Goal: Information Seeking & Learning: Learn about a topic

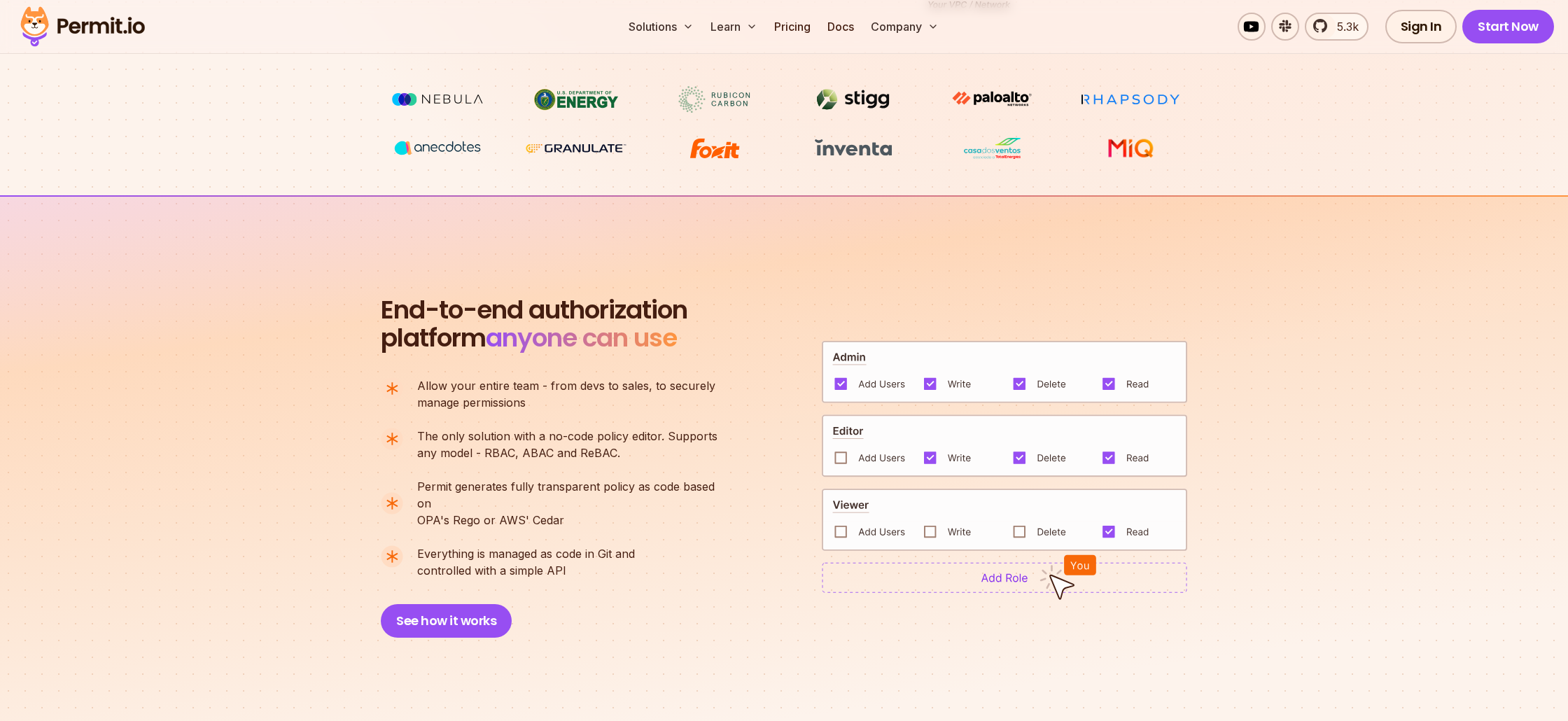
scroll to position [767, 0]
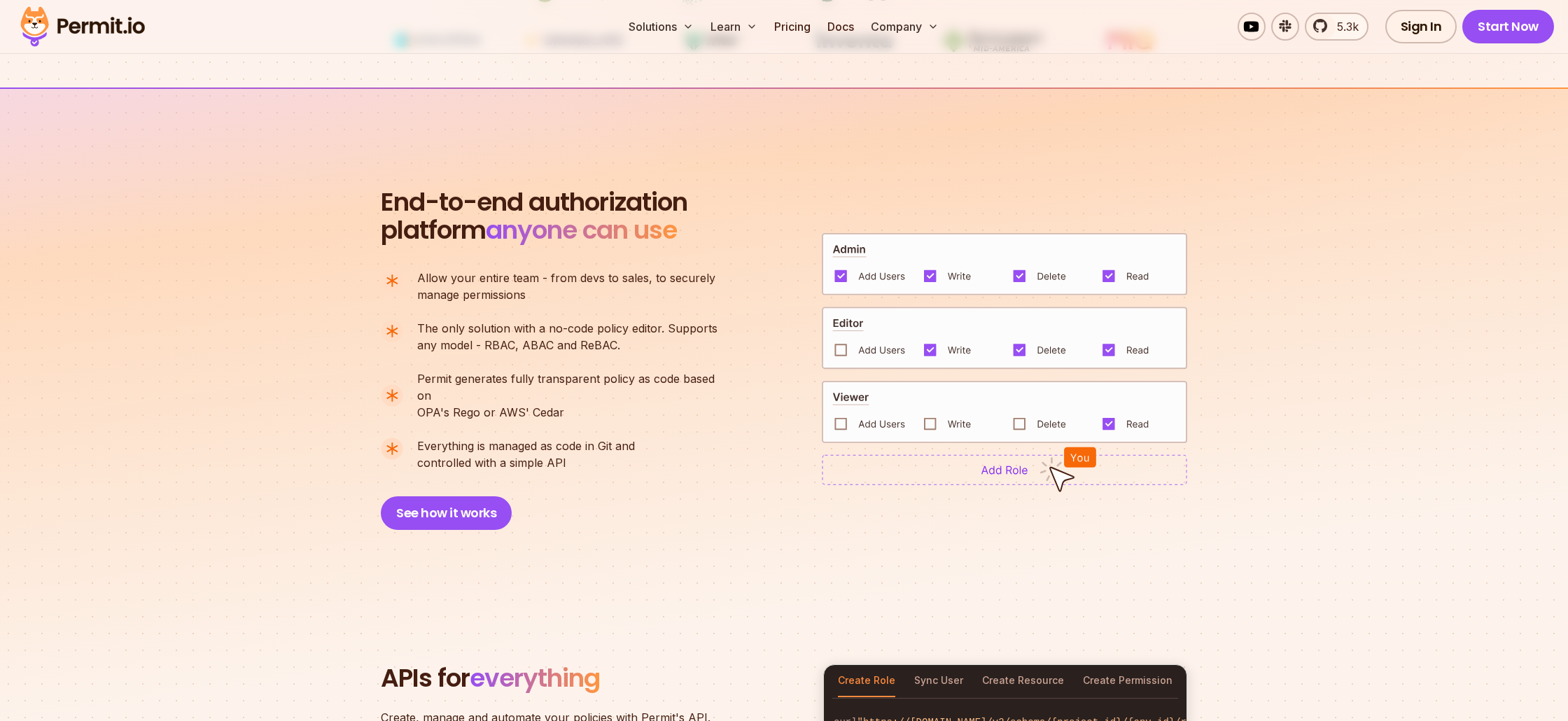
click at [1016, 454] on img at bounding box center [1004, 469] width 365 height 31
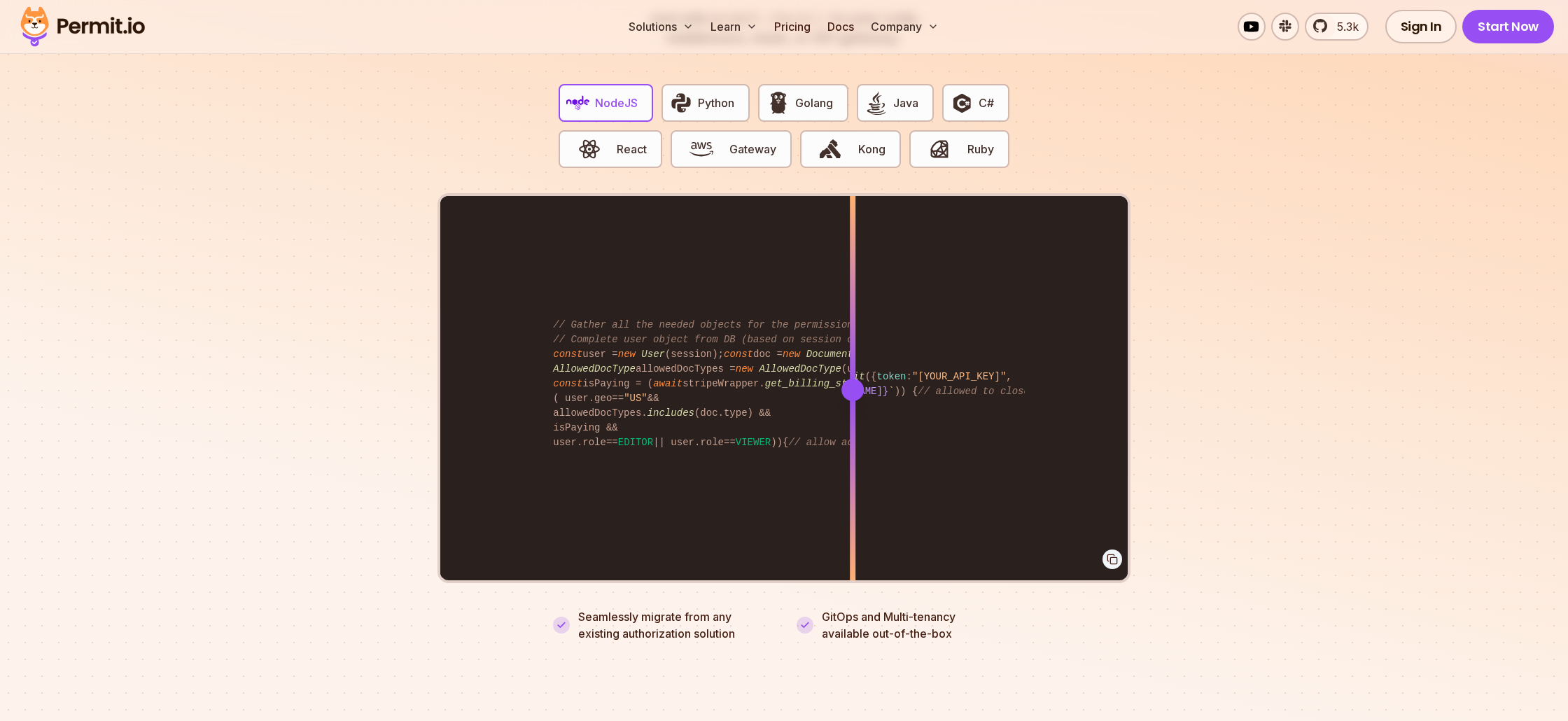
scroll to position [2762, 0]
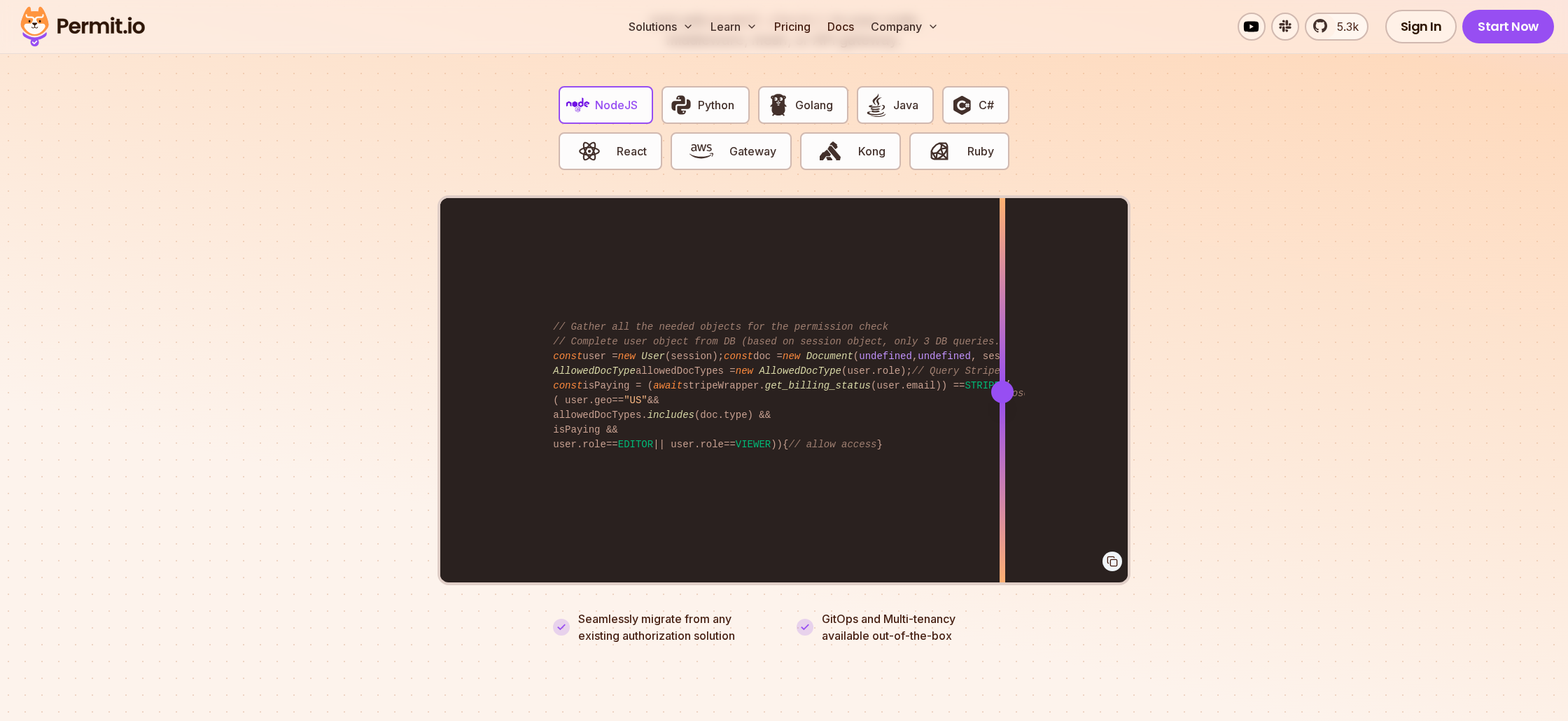
drag, startPoint x: 853, startPoint y: 374, endPoint x: 969, endPoint y: 392, distance: 117.4
click at [1003, 348] on div at bounding box center [1003, 392] width 6 height 387
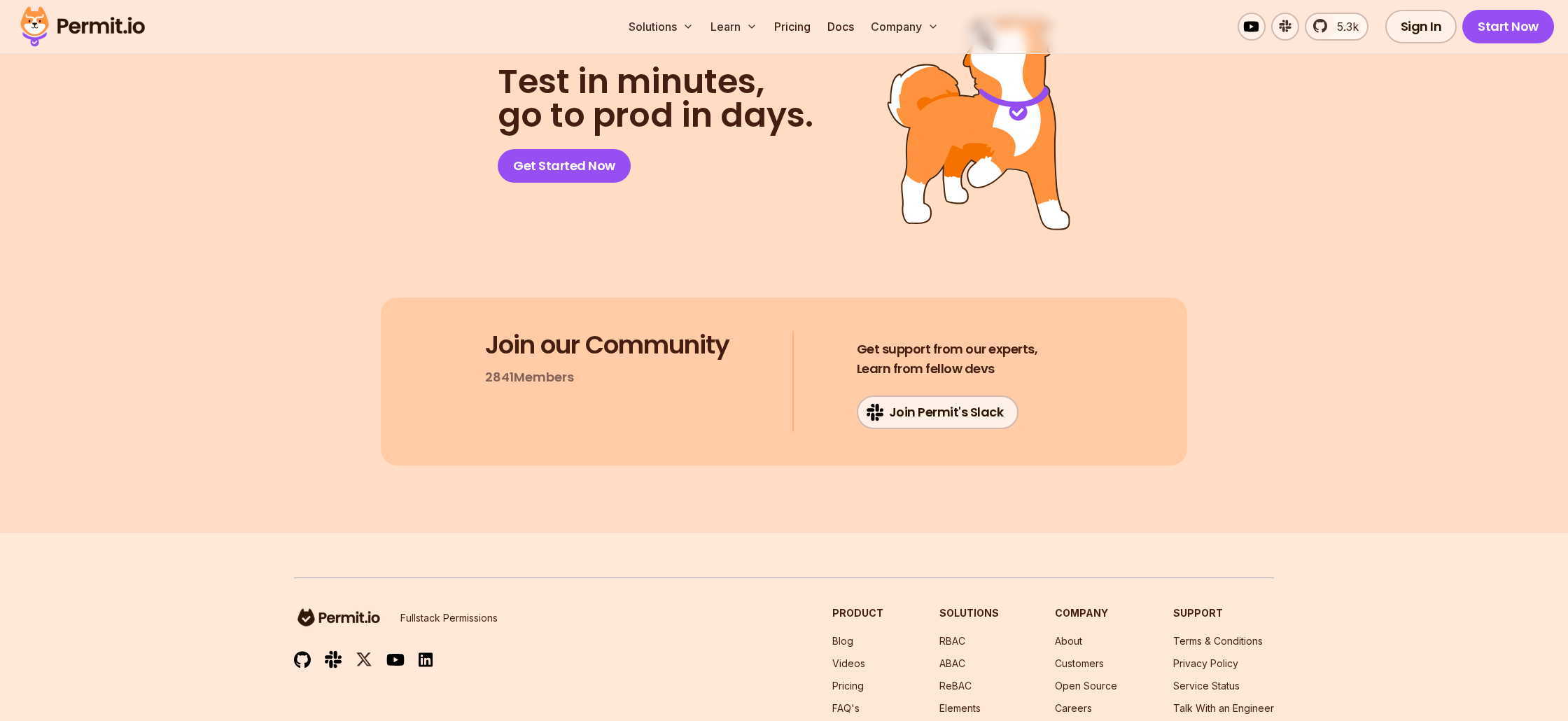
scroll to position [7242, 0]
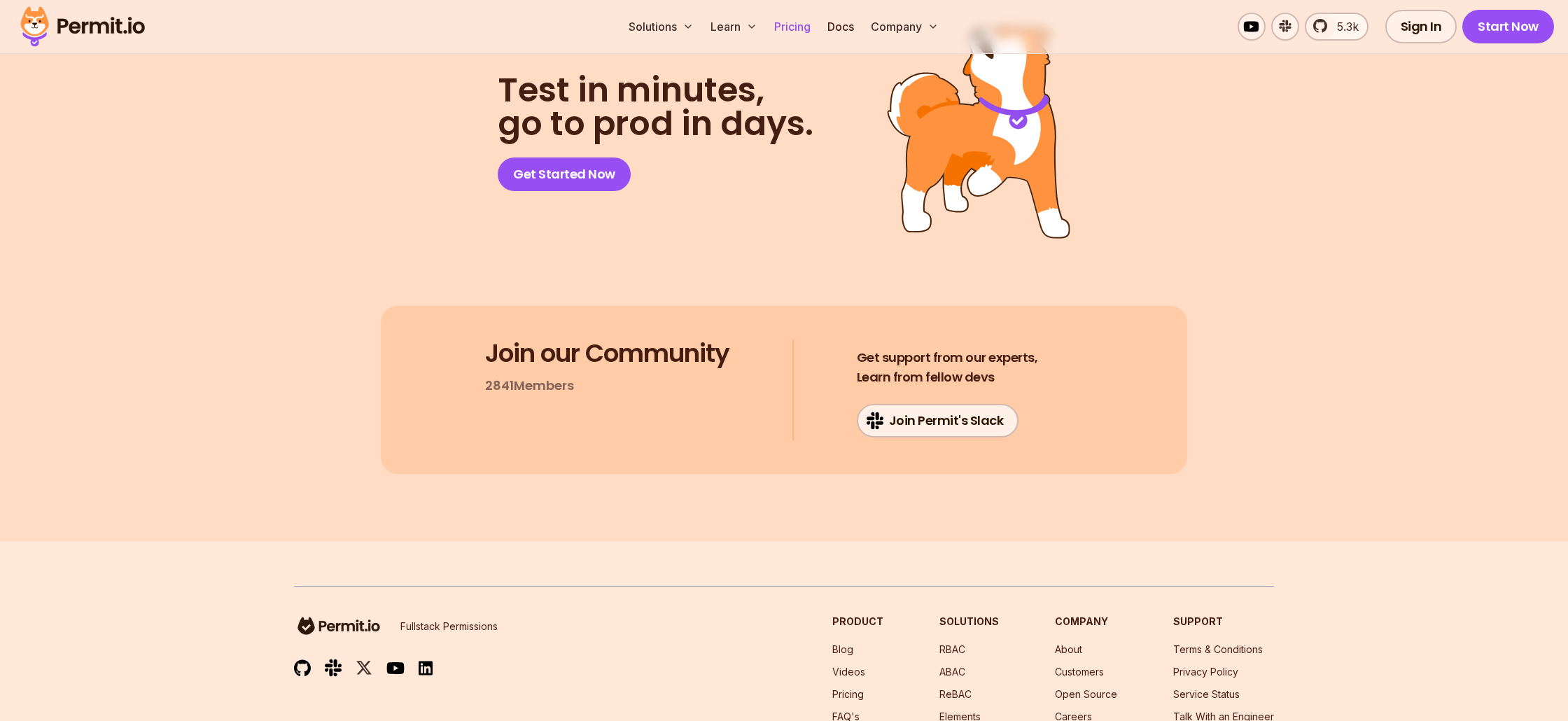
click at [803, 24] on link "Pricing" at bounding box center [792, 27] width 47 height 28
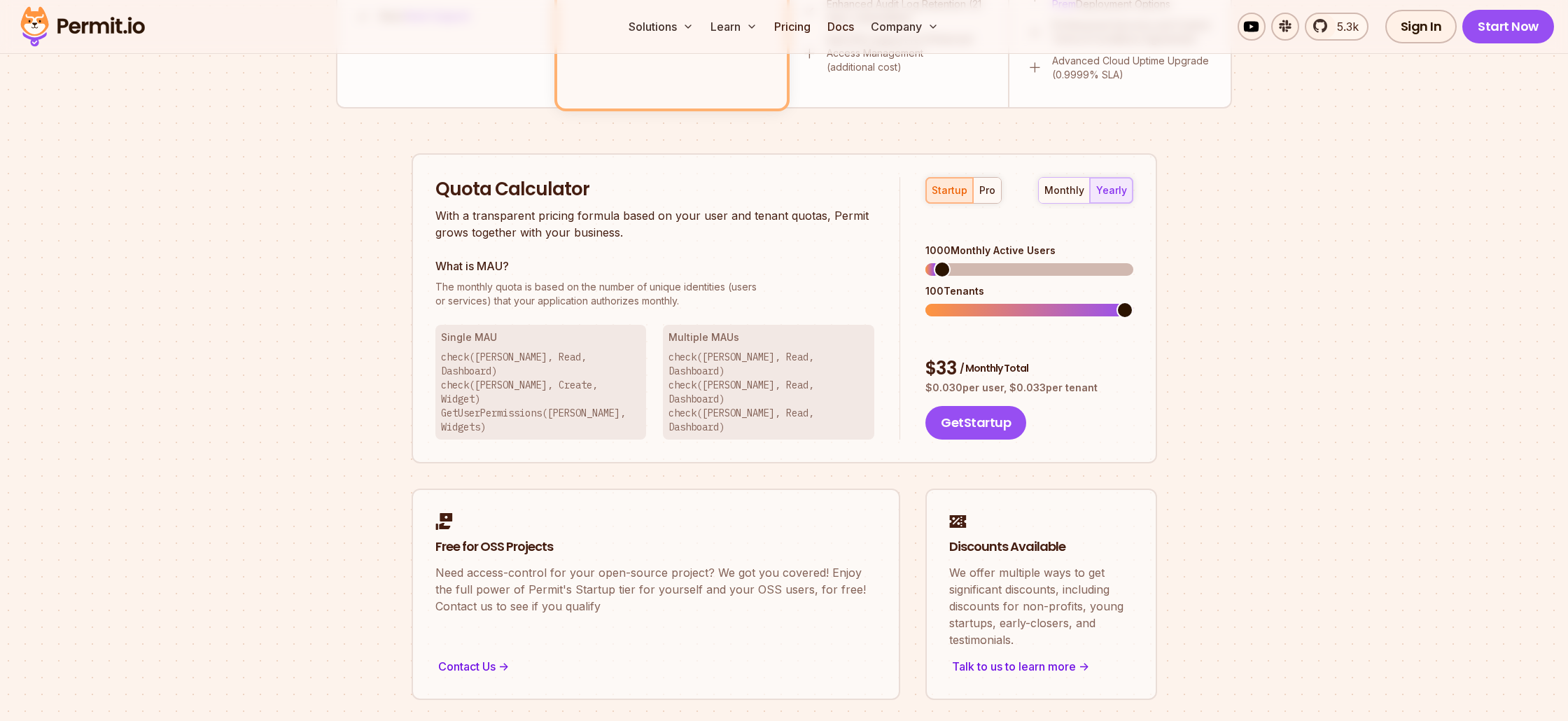
scroll to position [760, 0]
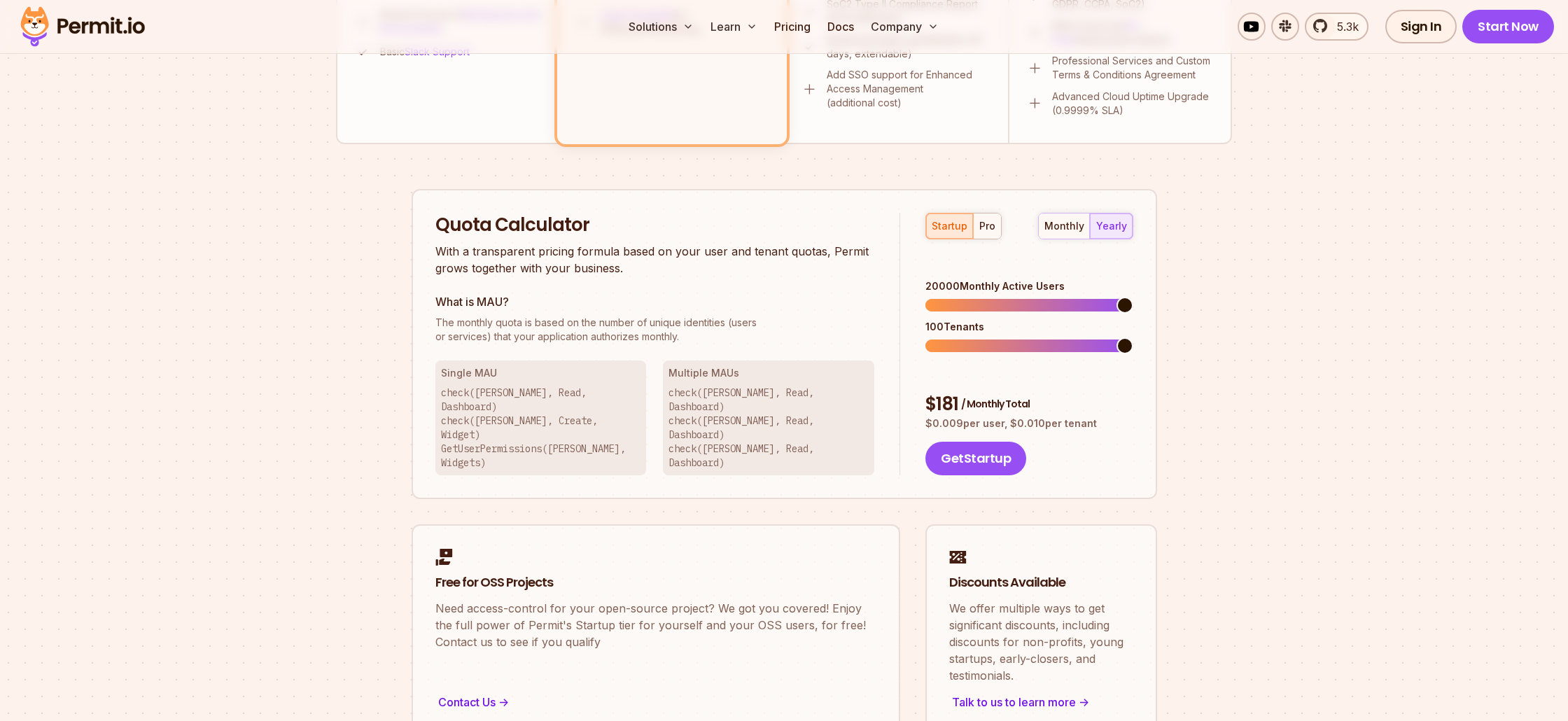
click at [1143, 280] on div "Quota Calculator With a transparent pricing formula based on your user and tena…" at bounding box center [784, 344] width 746 height 311
click at [993, 231] on div "pro" at bounding box center [987, 226] width 16 height 14
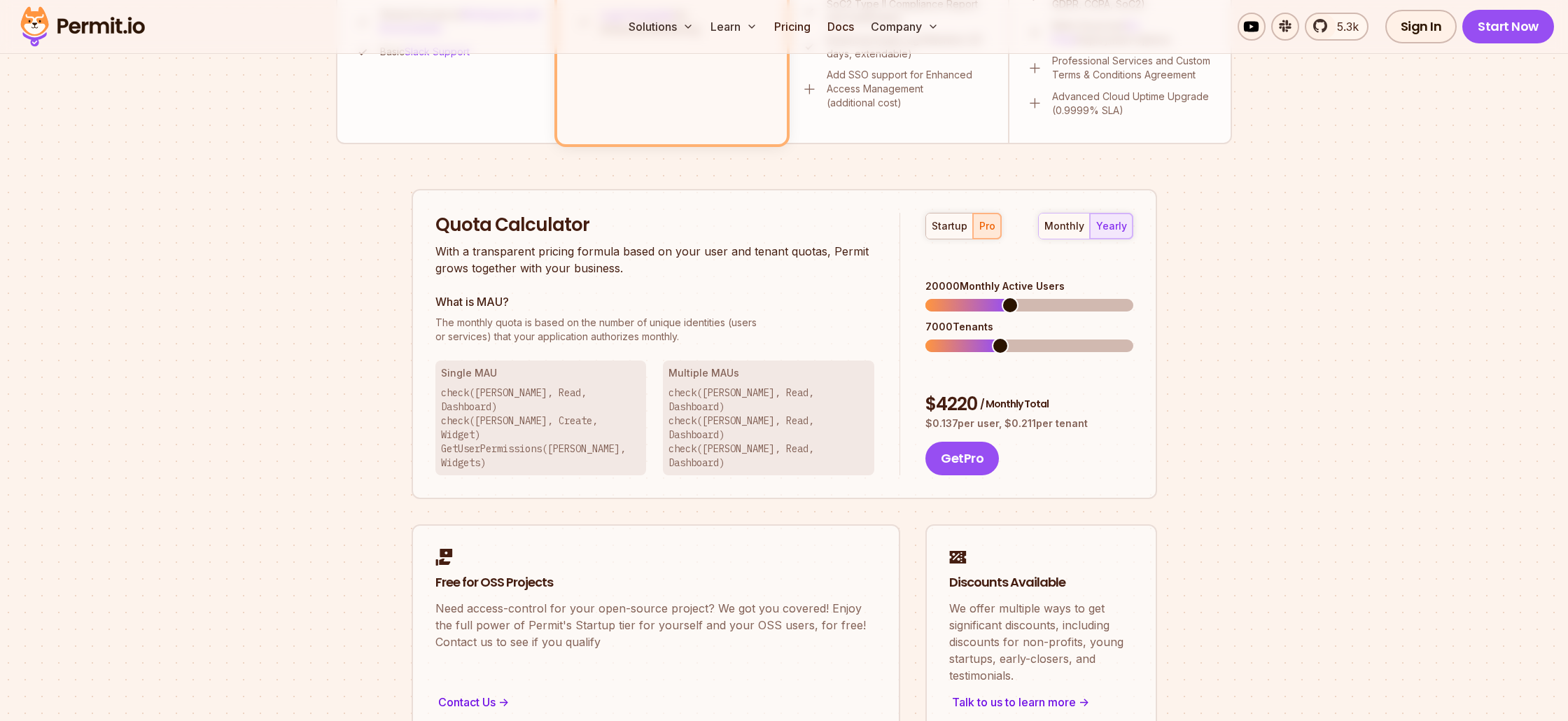
click at [1010, 280] on div "20000 Monthly Active Users" at bounding box center [1029, 295] width 207 height 32
click at [1133, 297] on span at bounding box center [1125, 305] width 17 height 17
click at [1150, 309] on div "Quota Calculator With a transparent pricing formula based on your user and tena…" at bounding box center [784, 344] width 746 height 311
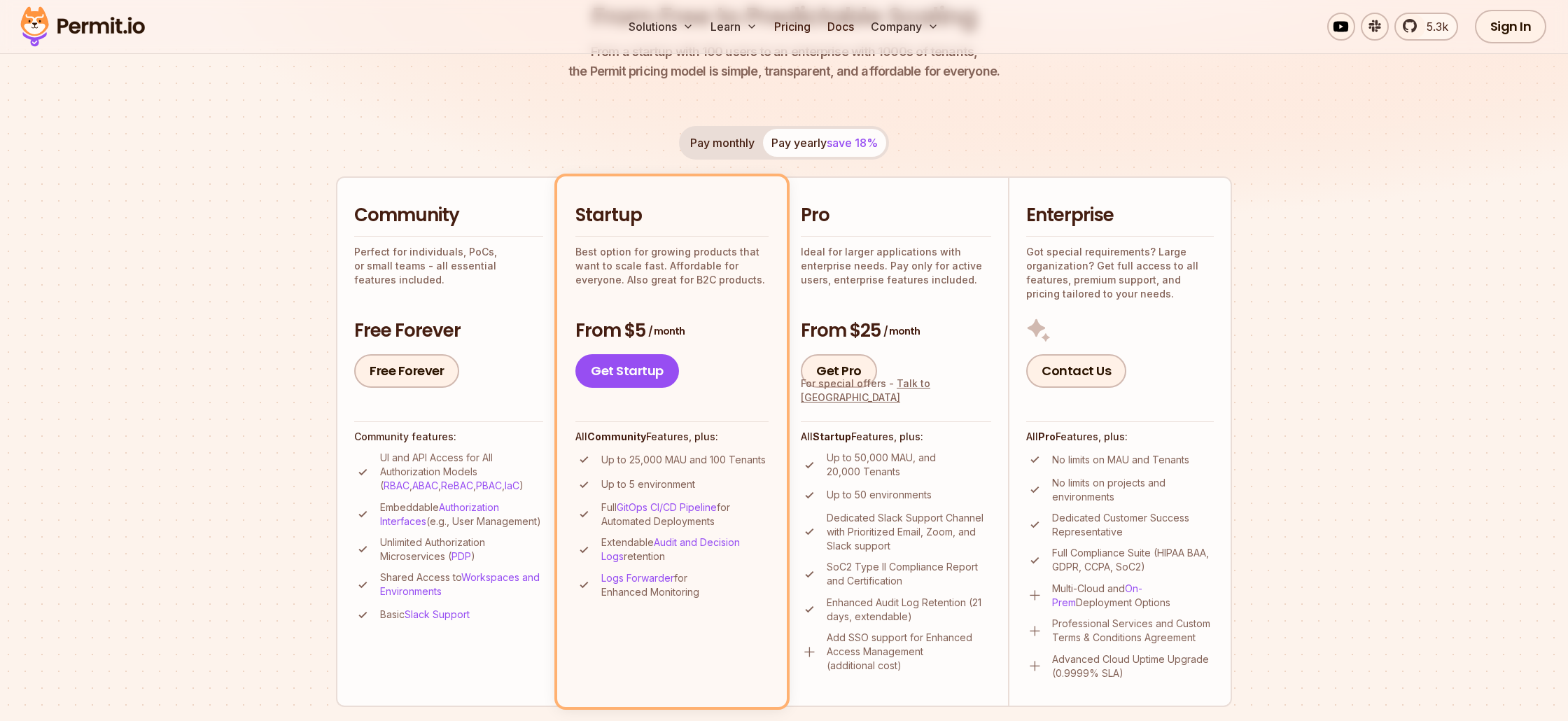
scroll to position [236, 0]
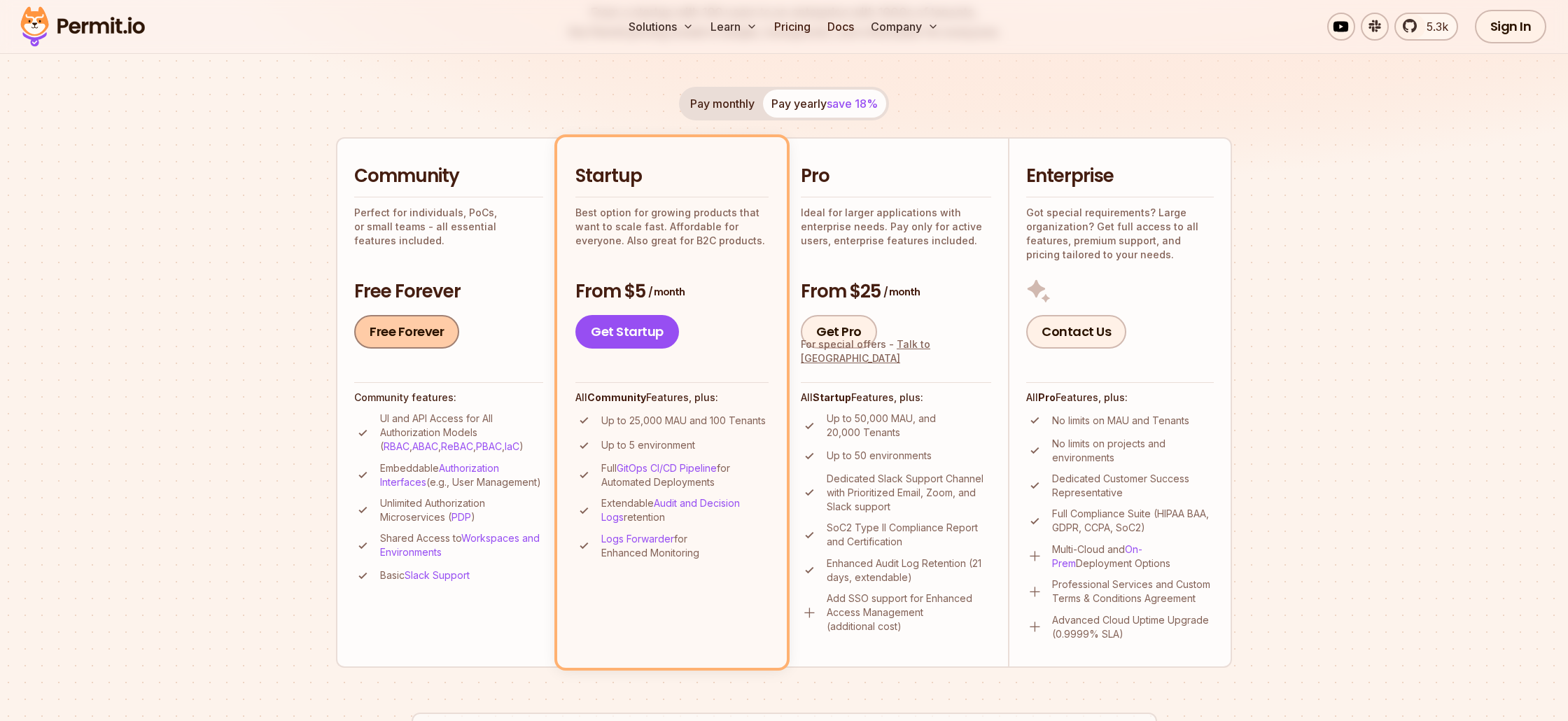
drag, startPoint x: 454, startPoint y: 318, endPoint x: 431, endPoint y: 324, distance: 23.8
click at [451, 318] on div "Free Forever" at bounding box center [449, 332] width 189 height 33
click at [429, 324] on link "Free Forever" at bounding box center [407, 332] width 105 height 33
click at [1410, 27] on link "5.3k" at bounding box center [1426, 27] width 64 height 28
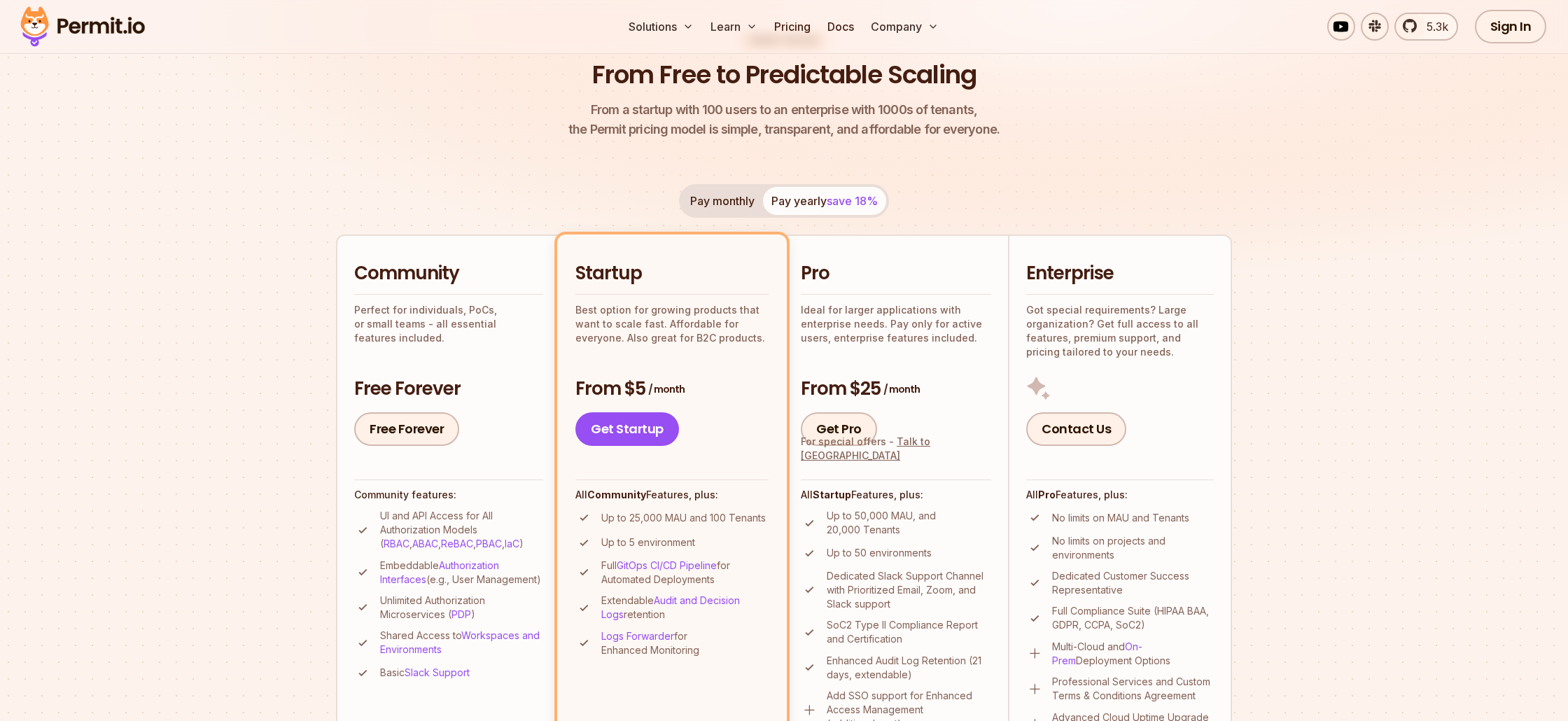
scroll to position [0, 0]
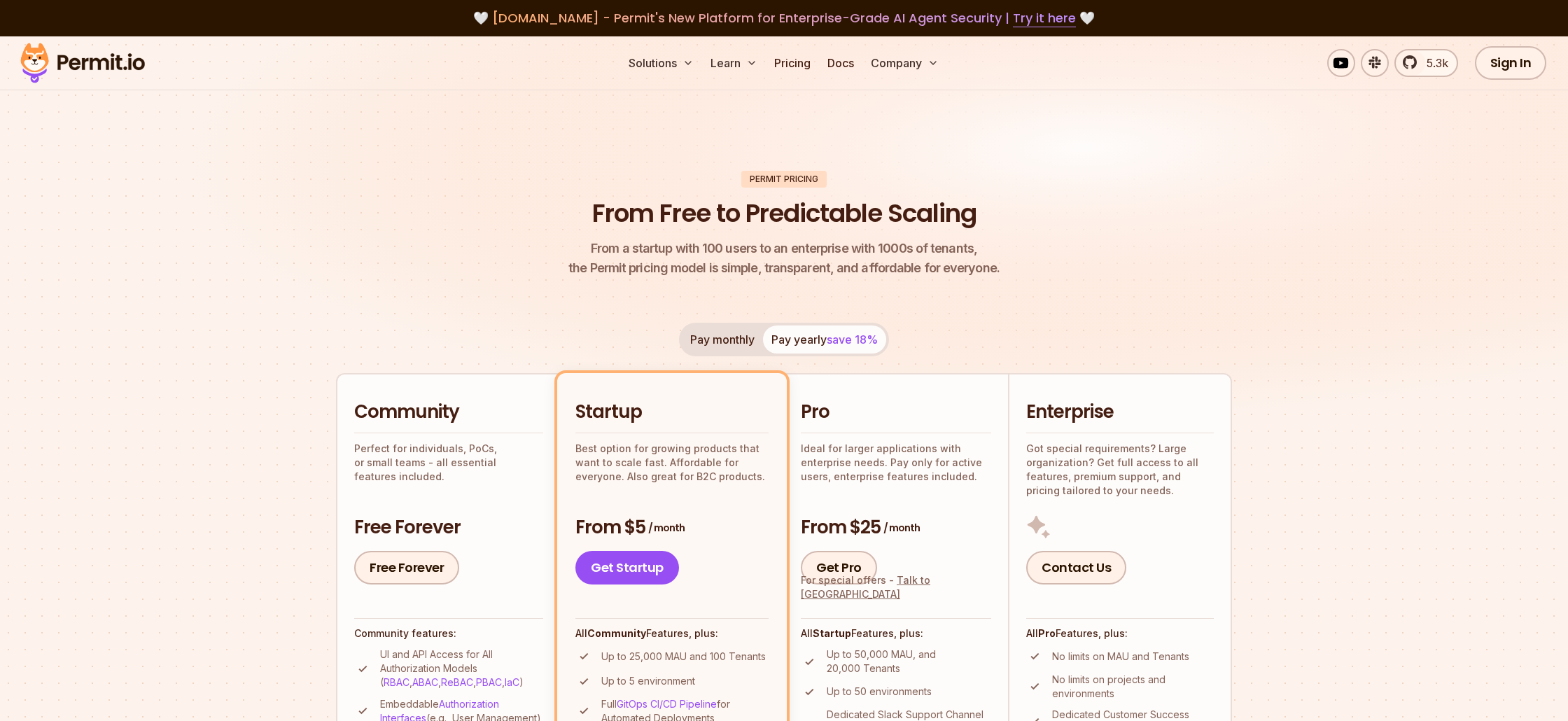
drag, startPoint x: 190, startPoint y: 67, endPoint x: 144, endPoint y: 66, distance: 46.0
click at [177, 68] on div "Solutions Learn Pricing Docs Company 5.3k Sign In Start Now" at bounding box center [784, 63] width 1568 height 54
click at [139, 66] on img at bounding box center [82, 62] width 137 height 47
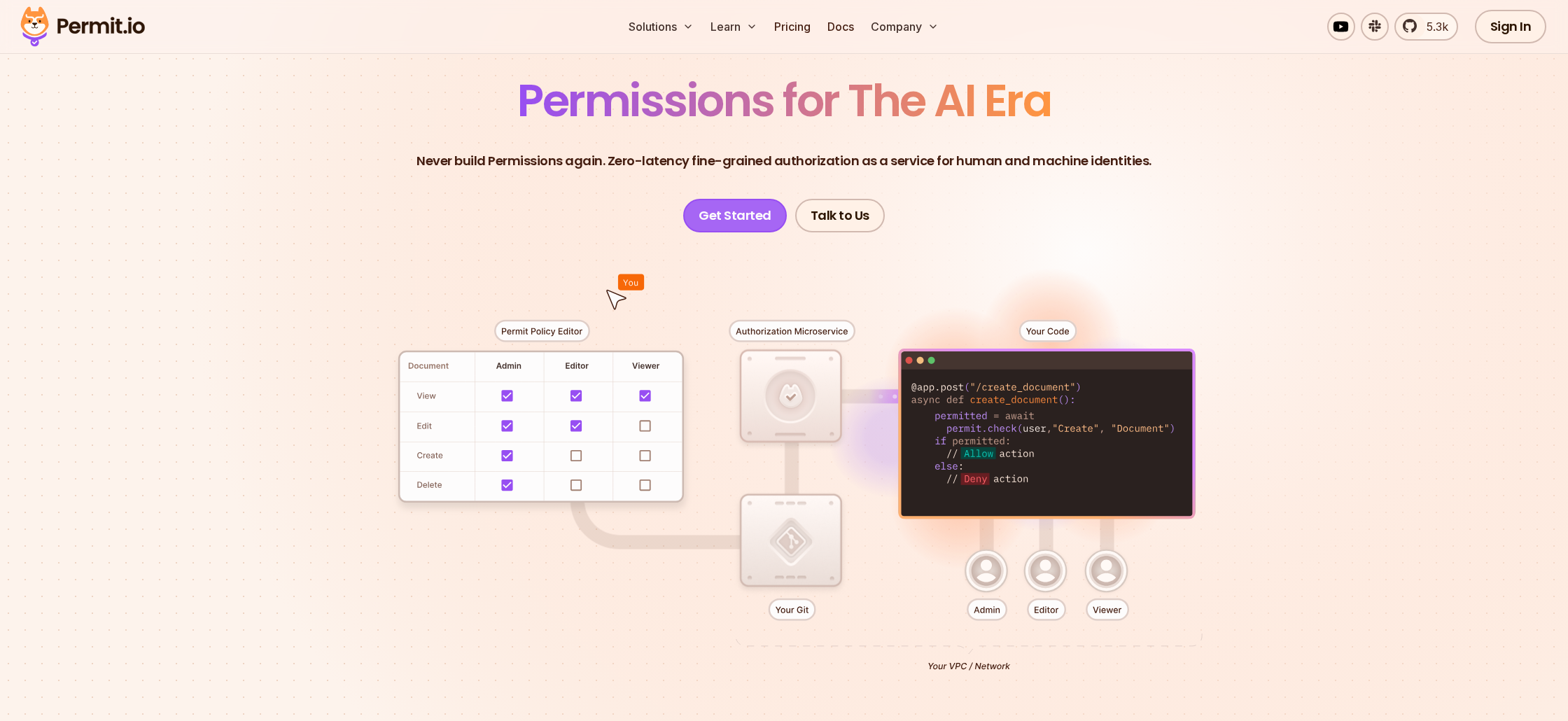
scroll to position [134, 0]
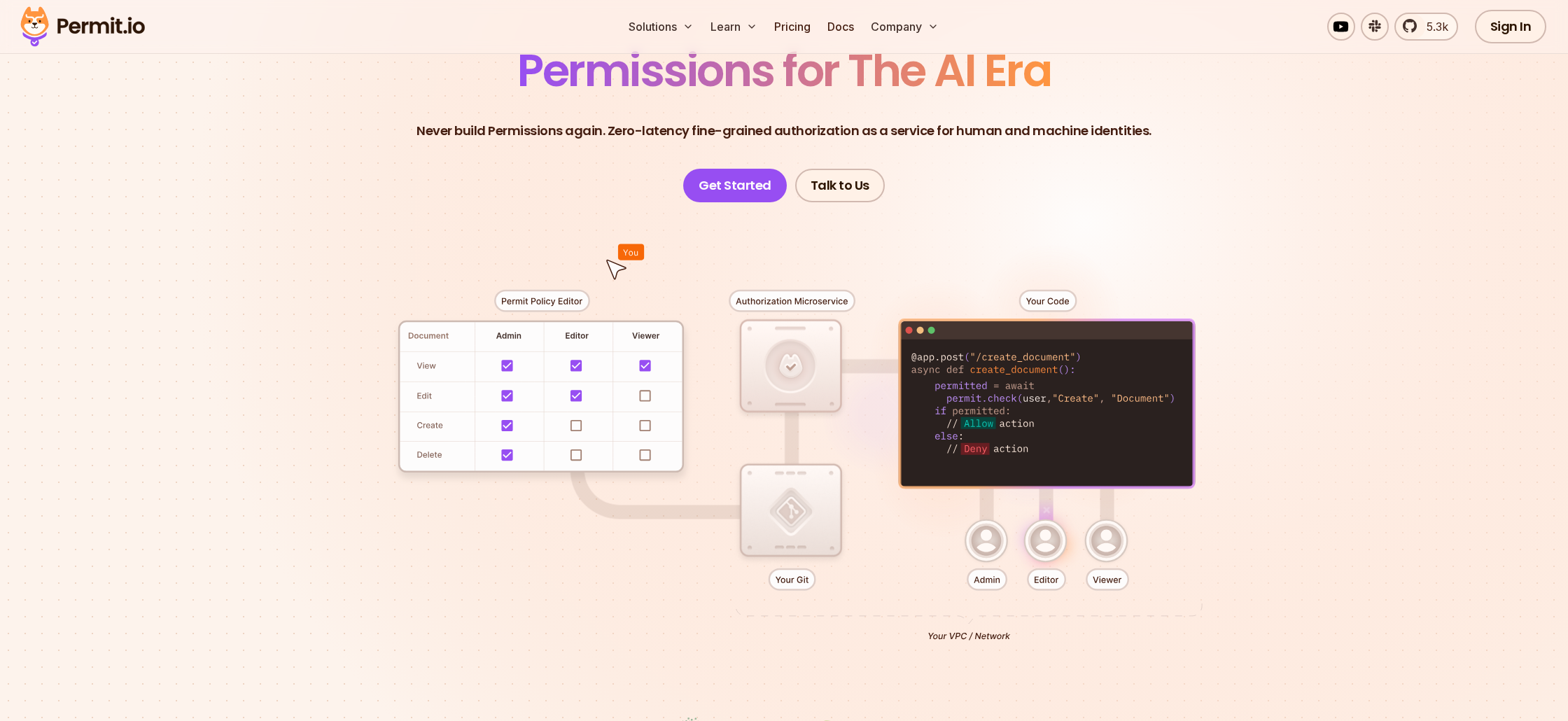
drag, startPoint x: 1049, startPoint y: 545, endPoint x: 1098, endPoint y: 554, distance: 49.8
click at [1098, 554] on div at bounding box center [784, 460] width 980 height 516
click at [1107, 552] on div at bounding box center [784, 460] width 980 height 516
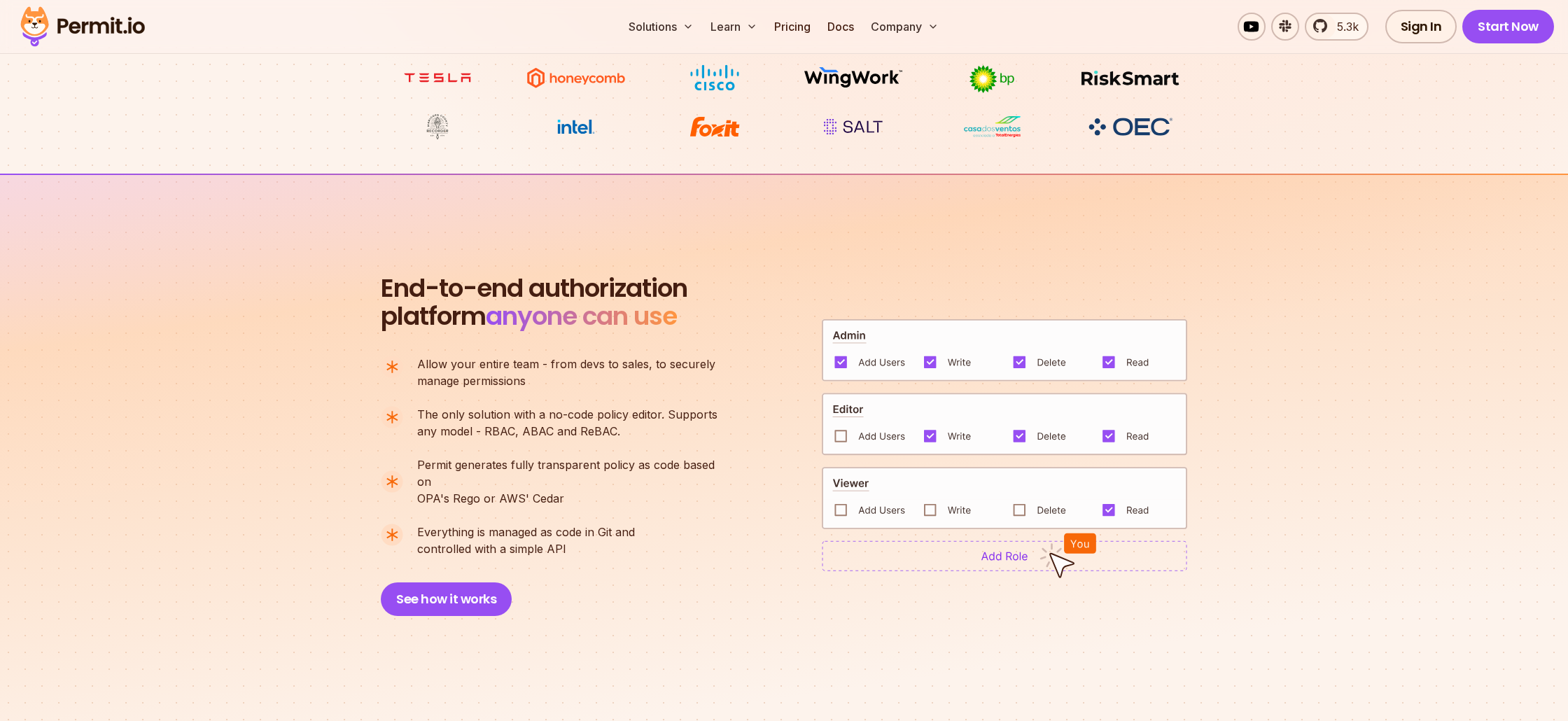
scroll to position [1362, 0]
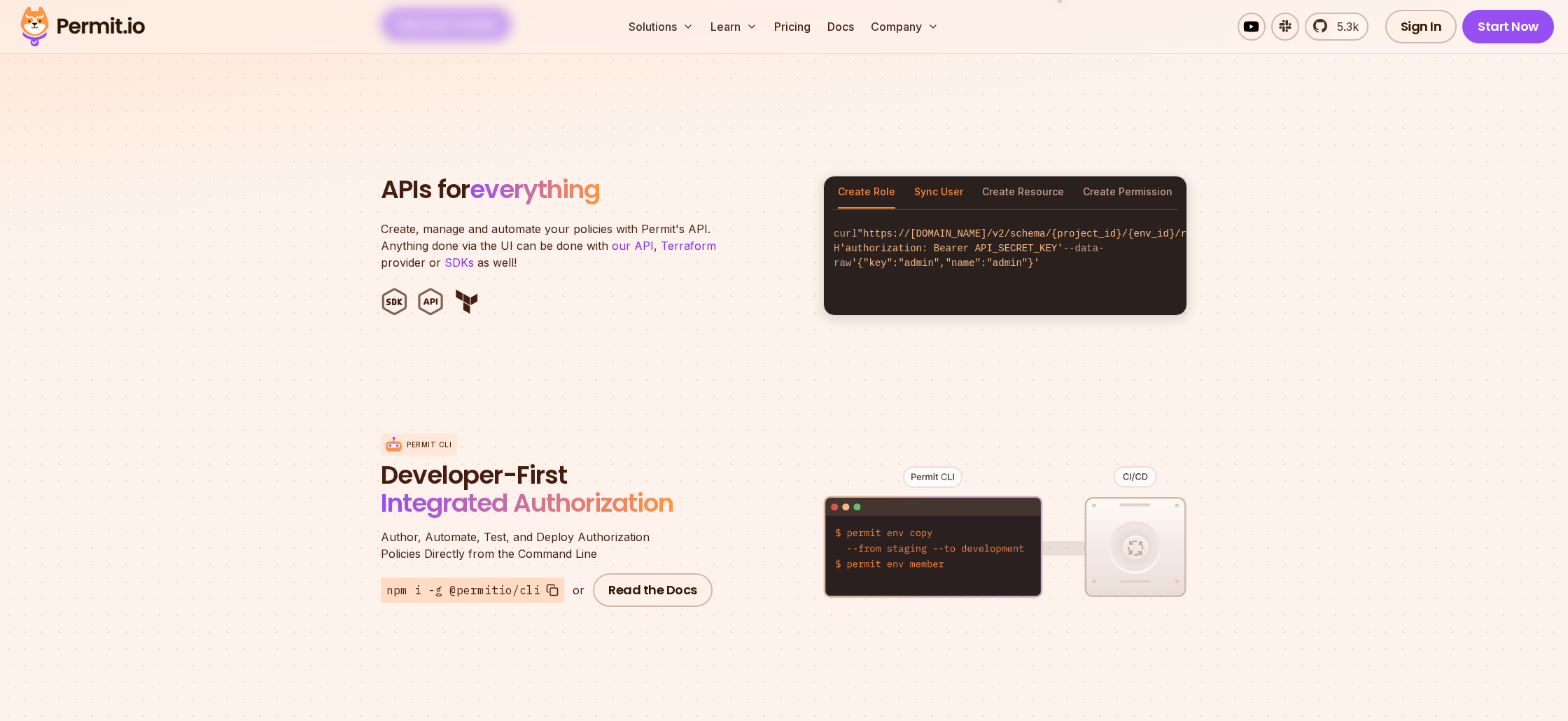
click at [940, 183] on button "Sync User" at bounding box center [938, 193] width 49 height 32
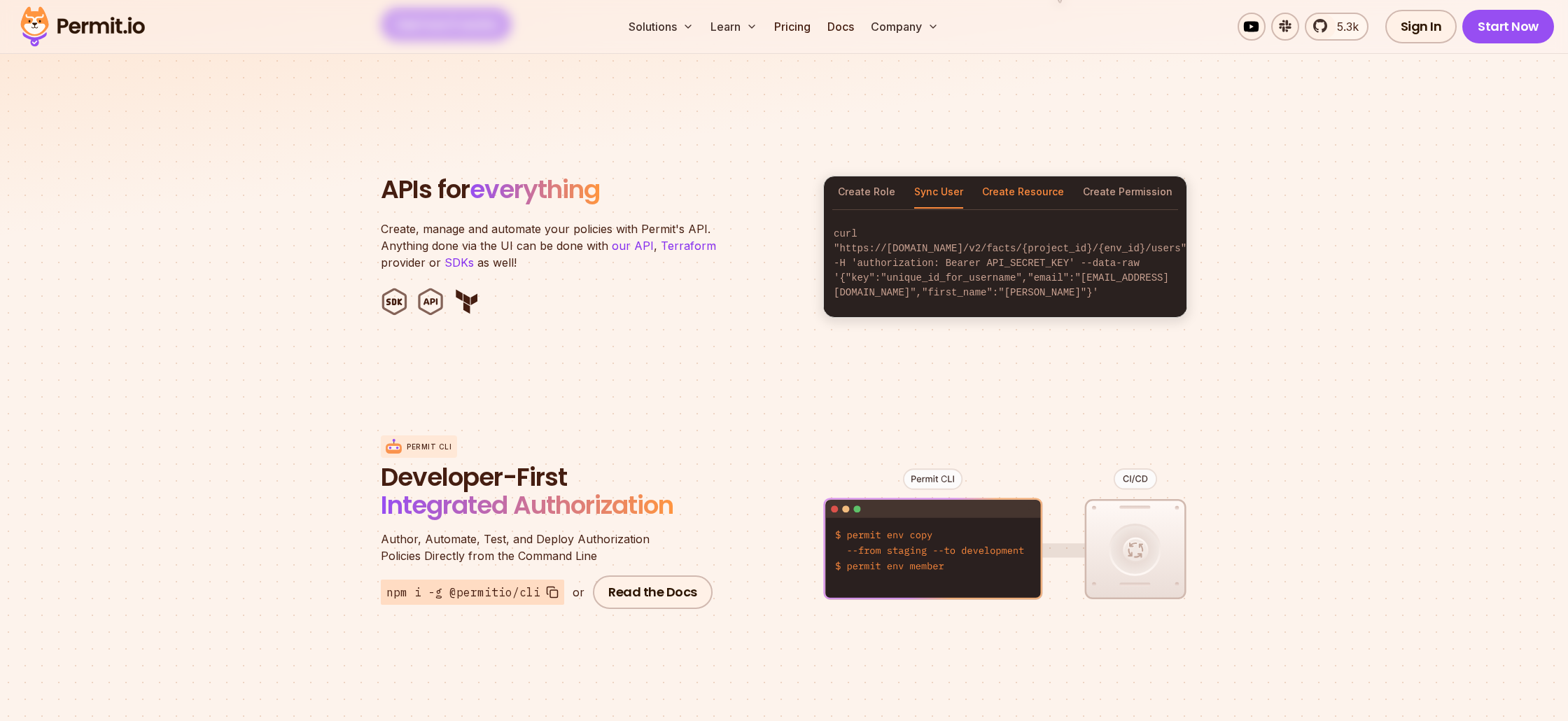
drag, startPoint x: 1046, startPoint y: 180, endPoint x: 1080, endPoint y: 180, distance: 34.0
click at [1046, 180] on button "Create Resource" at bounding box center [1023, 193] width 82 height 32
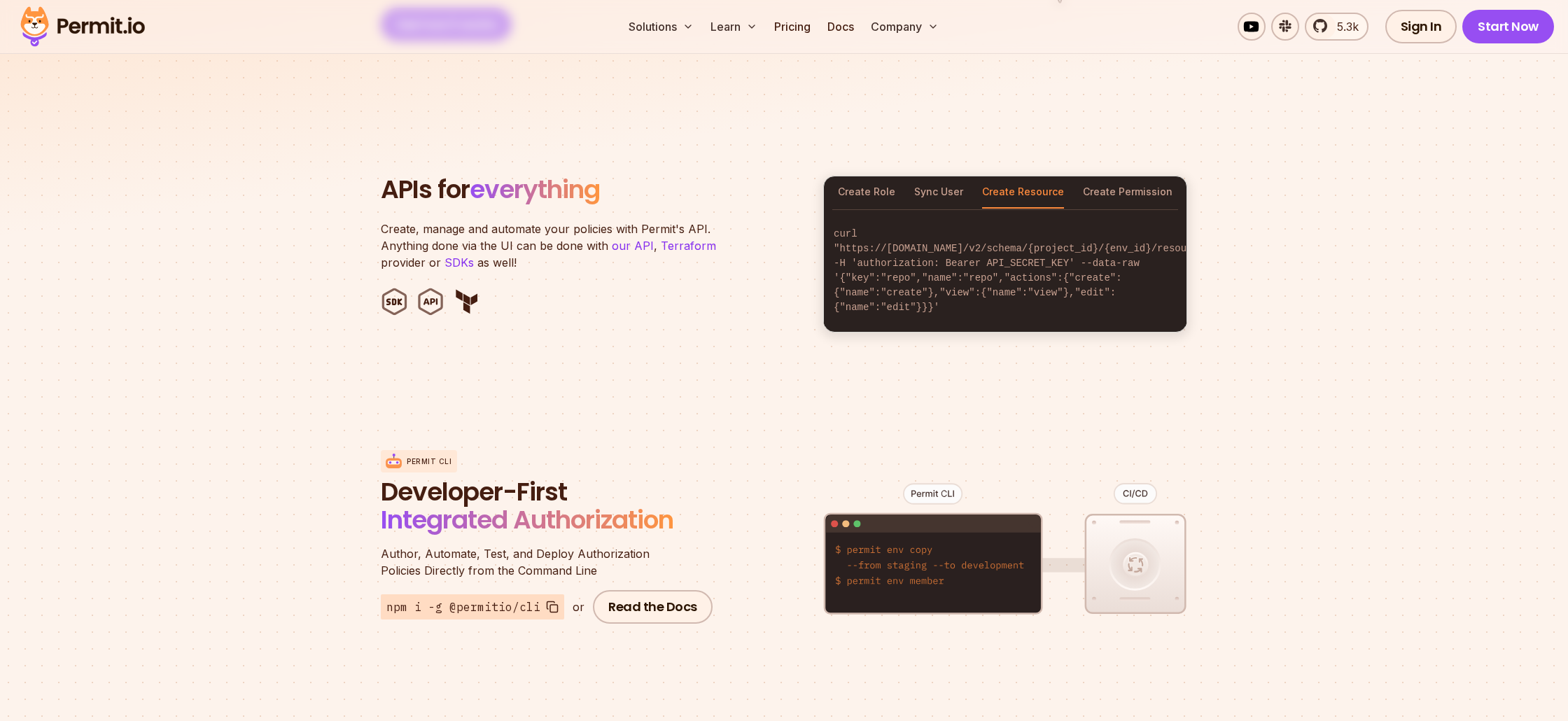
click at [1132, 179] on button "Create Permission" at bounding box center [1128, 193] width 90 height 32
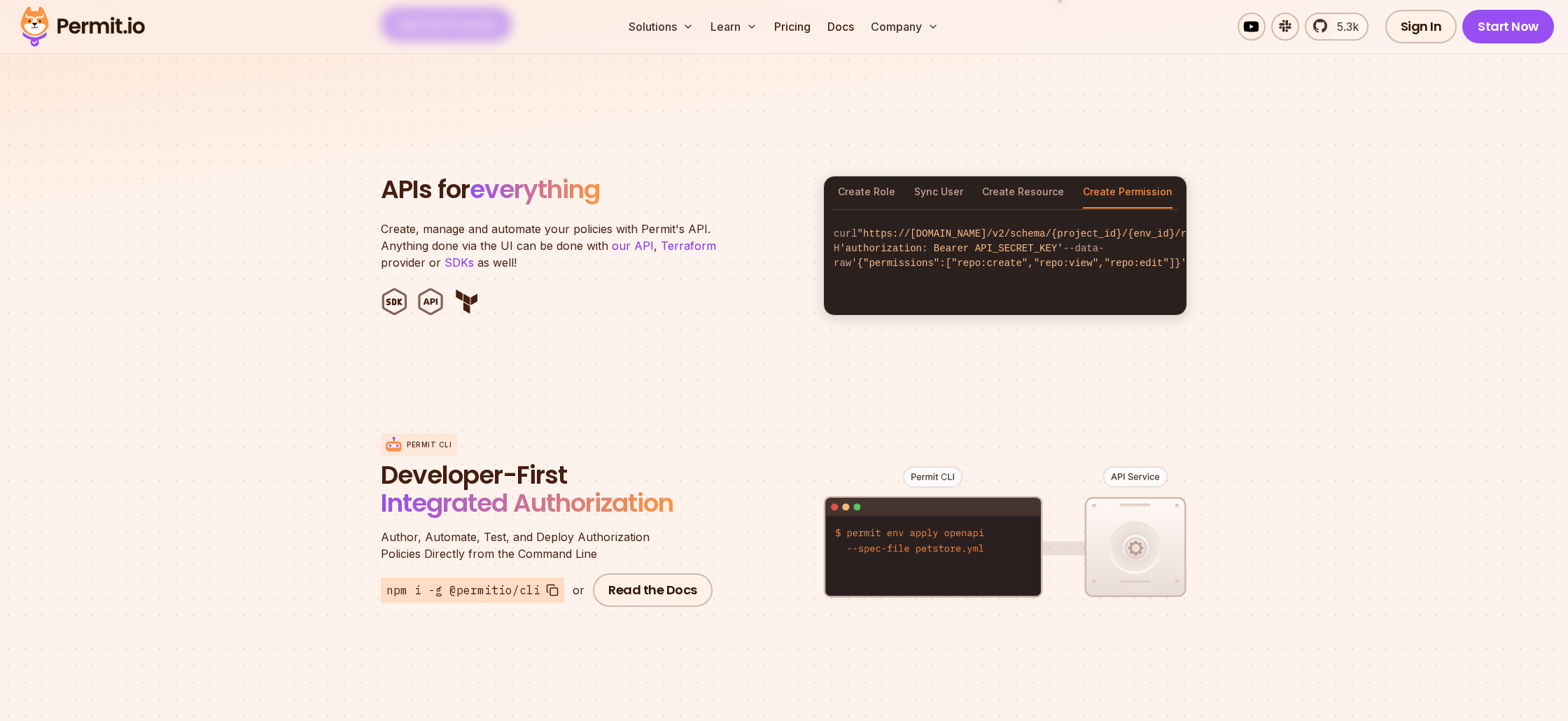
click at [1073, 180] on div "Create Role Sync User Create Resource Create Permission" at bounding box center [1006, 193] width 363 height 32
click at [1006, 177] on button "Create Resource" at bounding box center [1023, 193] width 82 height 32
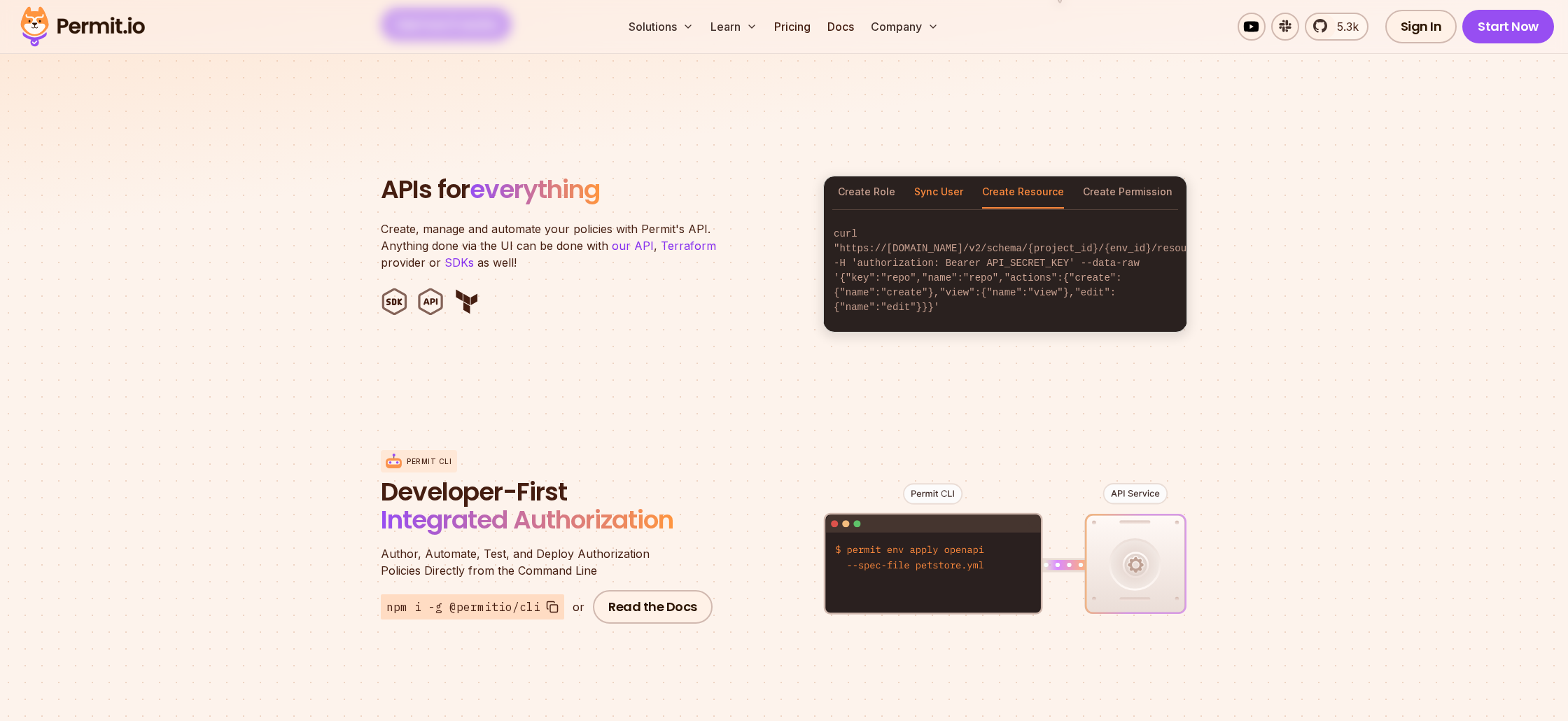
click at [941, 177] on button "Sync User" at bounding box center [938, 193] width 49 height 32
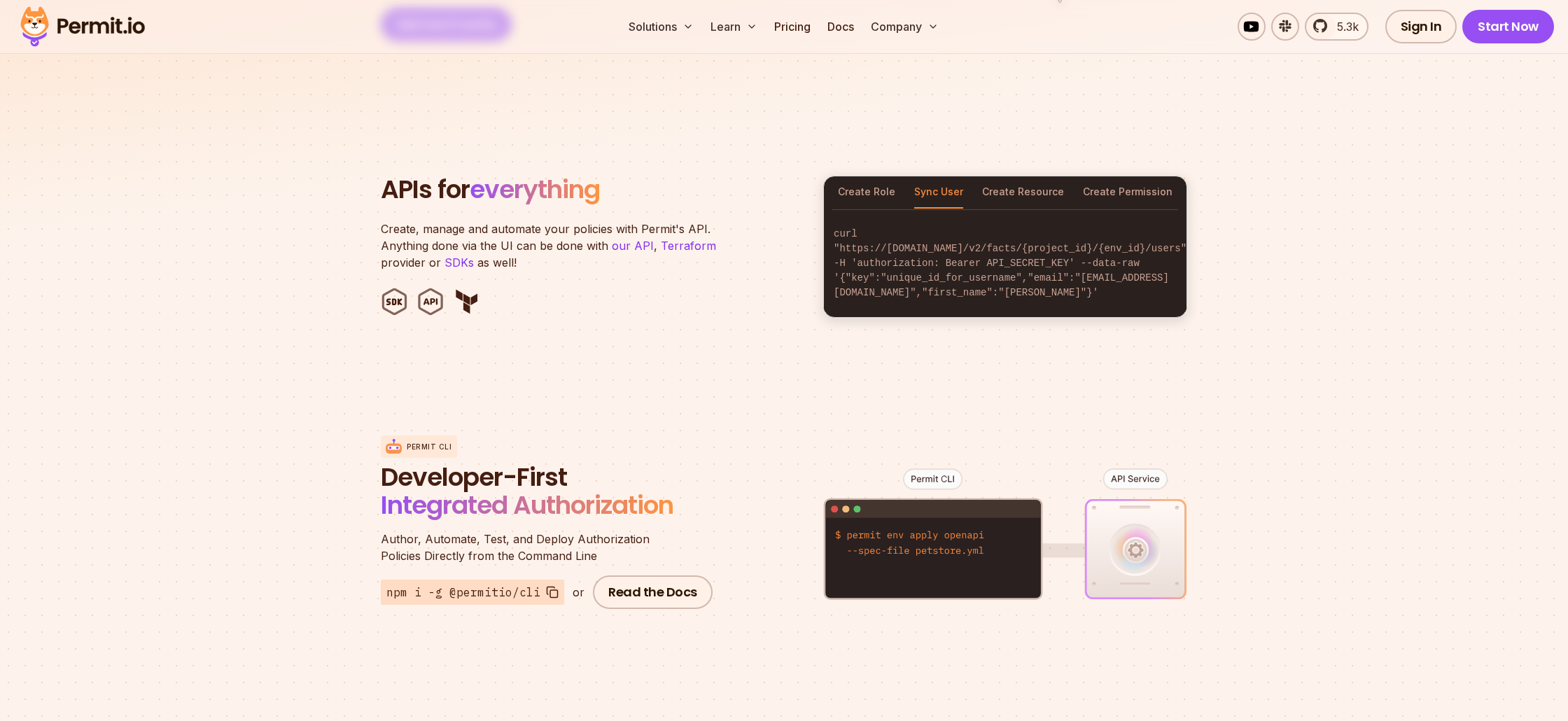
click at [899, 177] on div "Create Role Sync User Create Resource Create Permission" at bounding box center [1006, 193] width 363 height 32
click at [880, 180] on button "Create Role" at bounding box center [867, 193] width 57 height 32
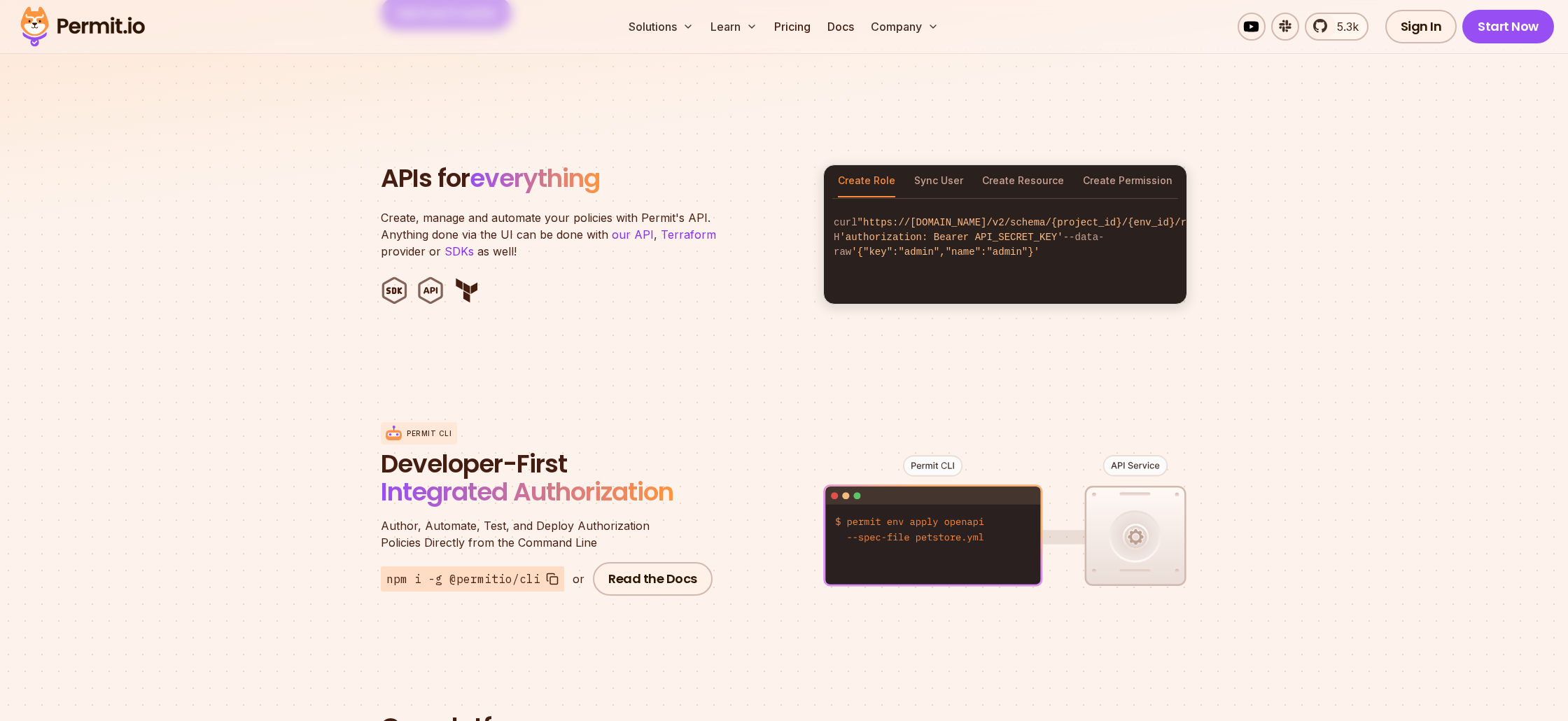
scroll to position [1504, 0]
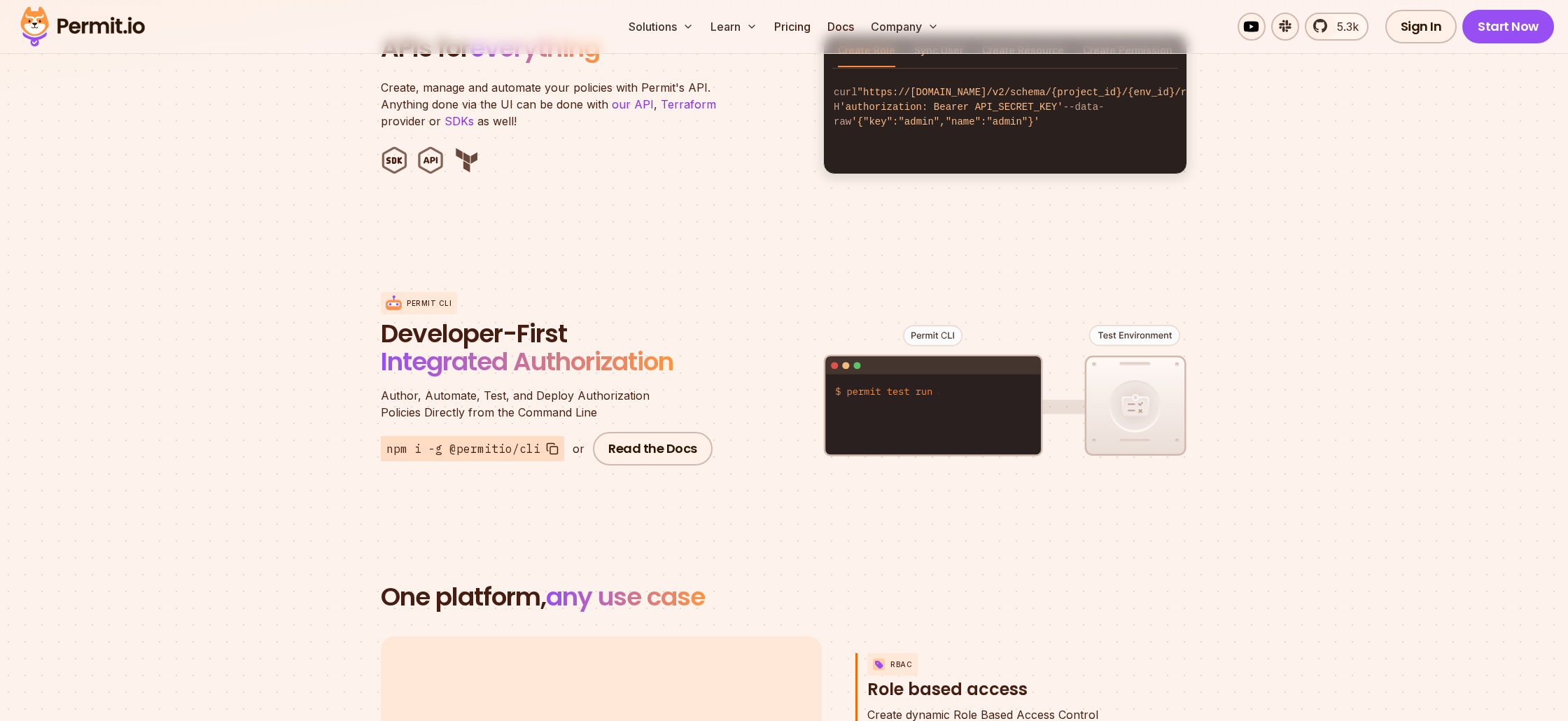
click at [462, 146] on img at bounding box center [467, 160] width 28 height 28
click at [1328, 27] on link "5.3k" at bounding box center [1336, 27] width 64 height 28
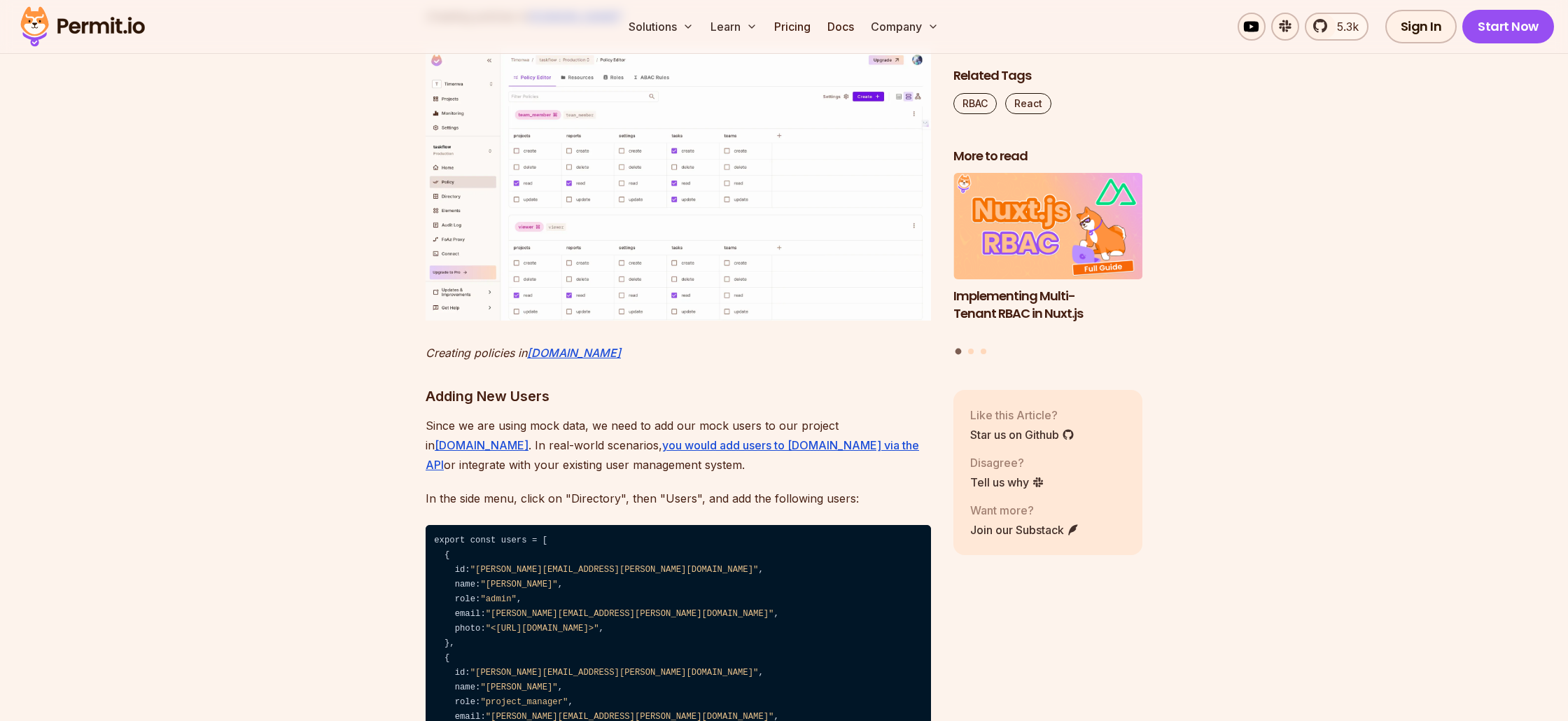
scroll to position [6755, 0]
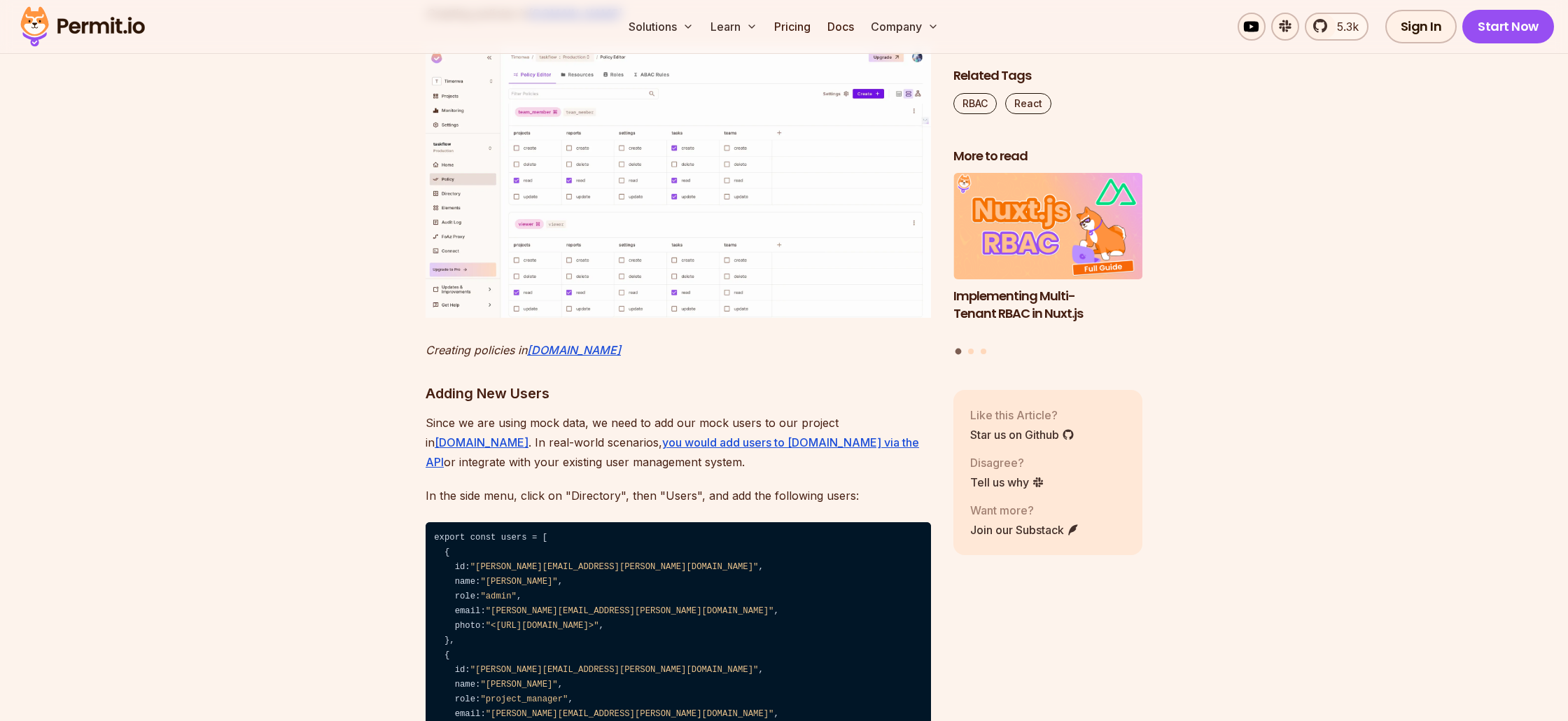
click at [578, 318] on img at bounding box center [678, 181] width 505 height 272
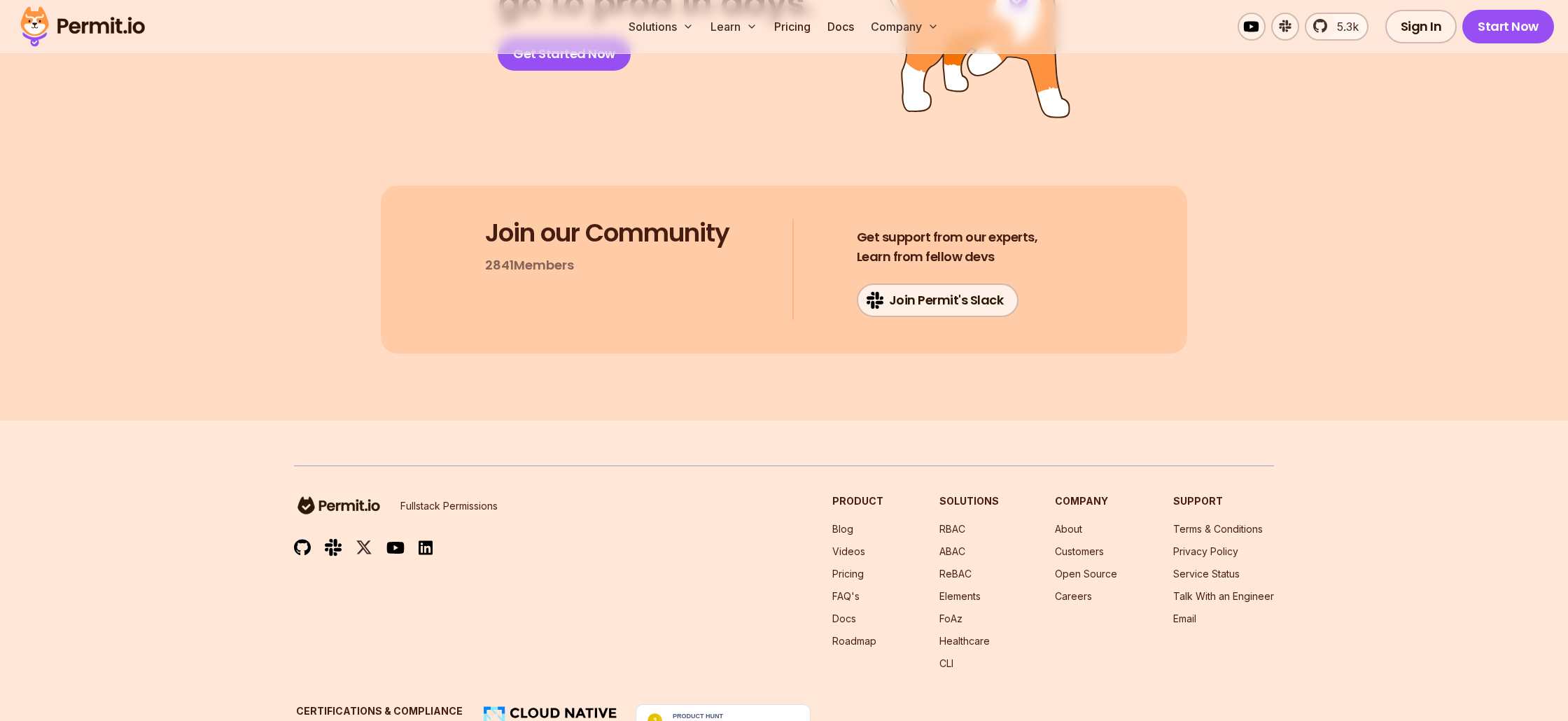
scroll to position [15772, 0]
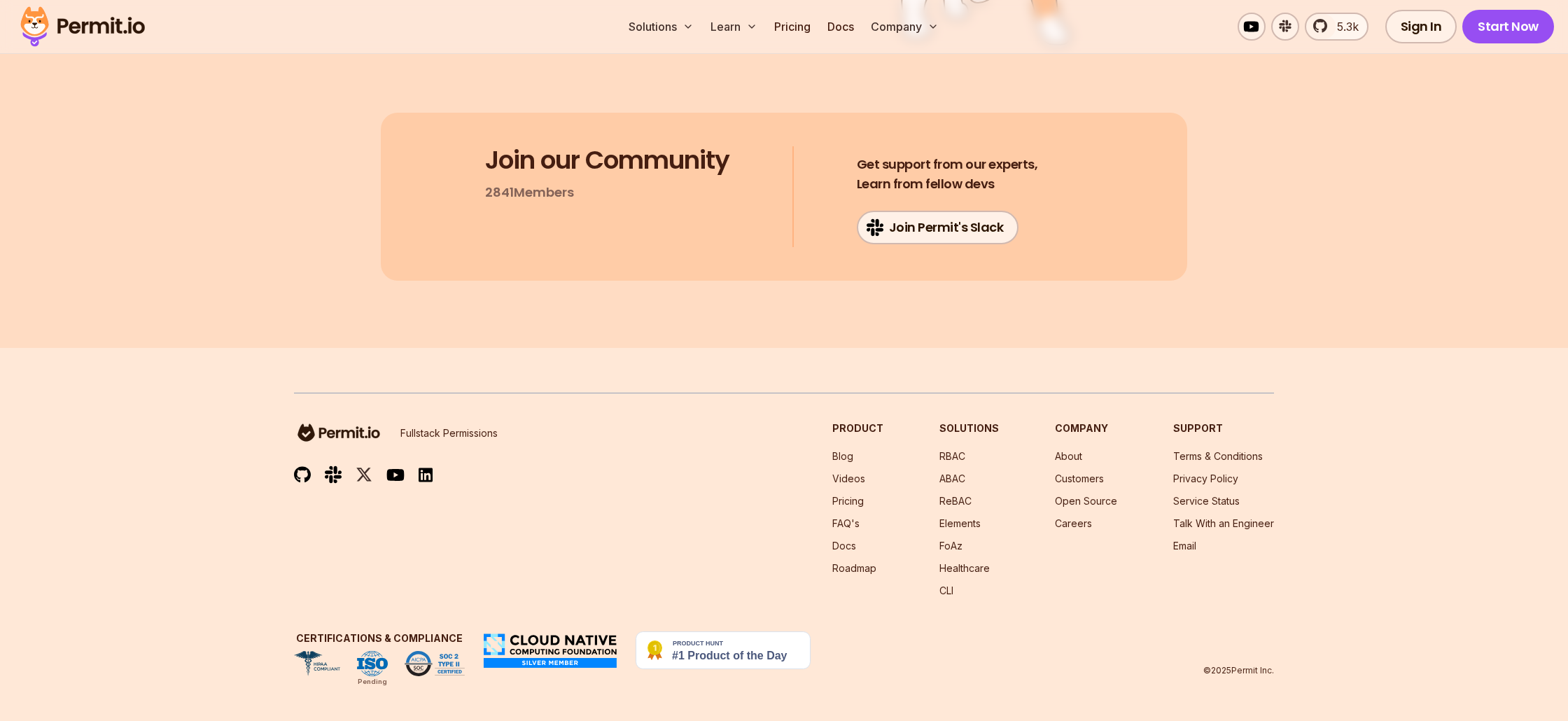
scroll to position [17037, 0]
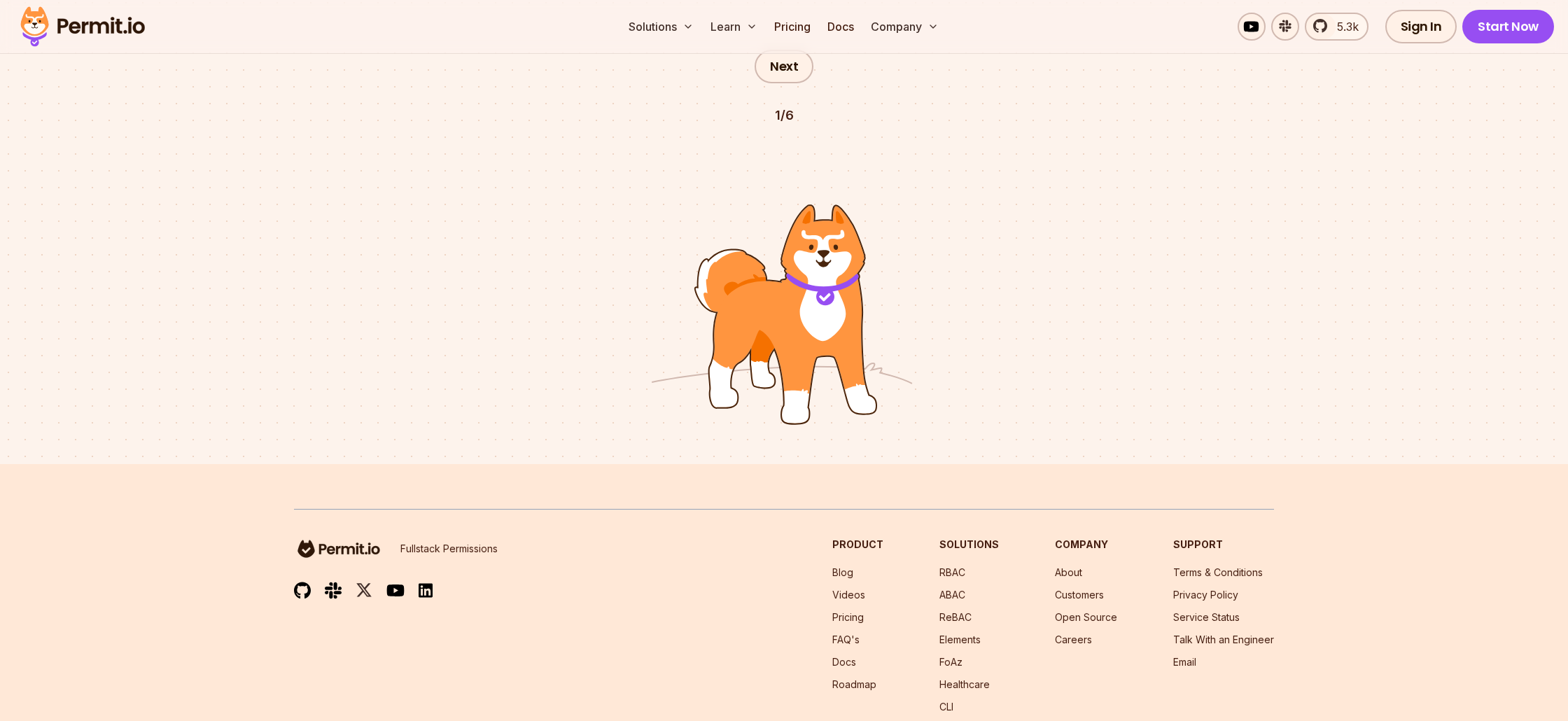
scroll to position [2393, 0]
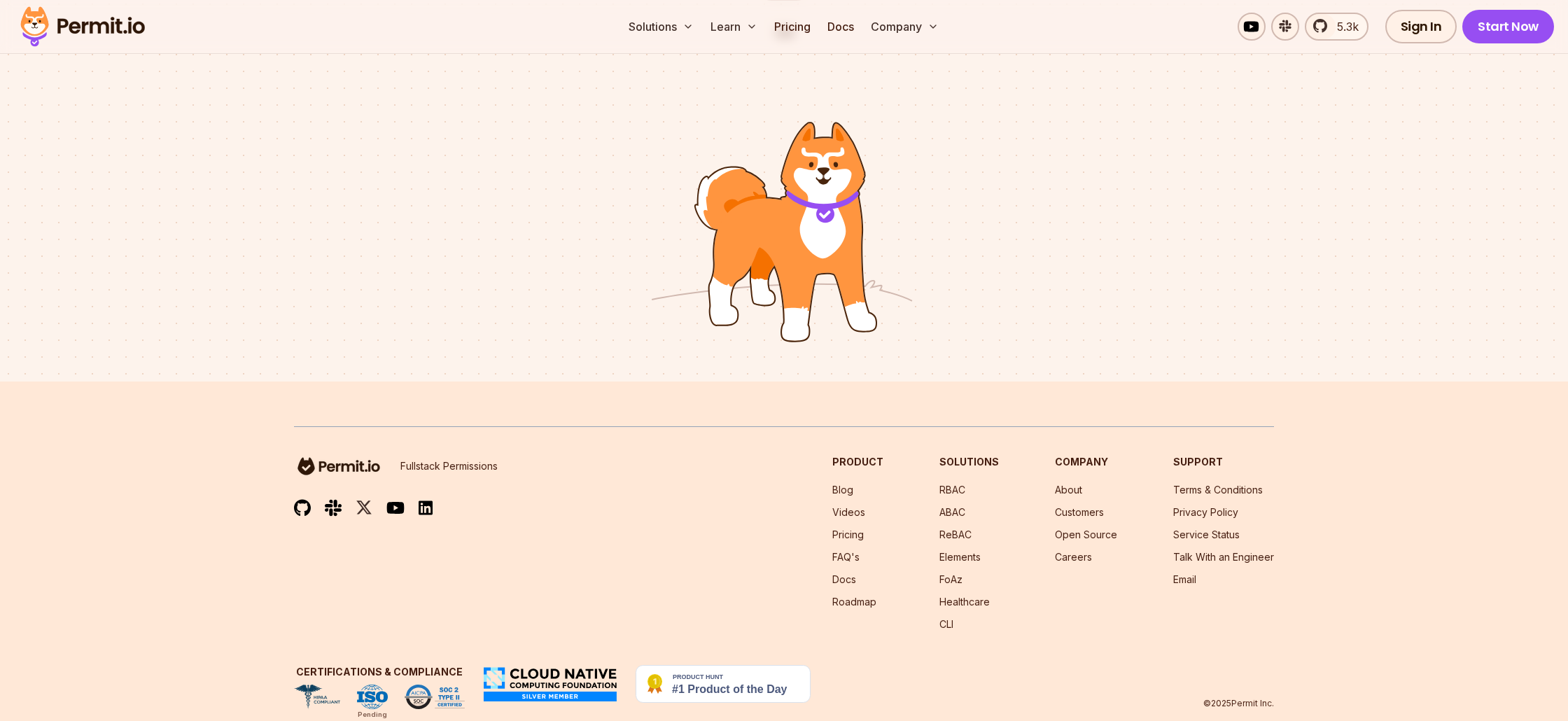
click at [733, 665] on img at bounding box center [722, 684] width 175 height 38
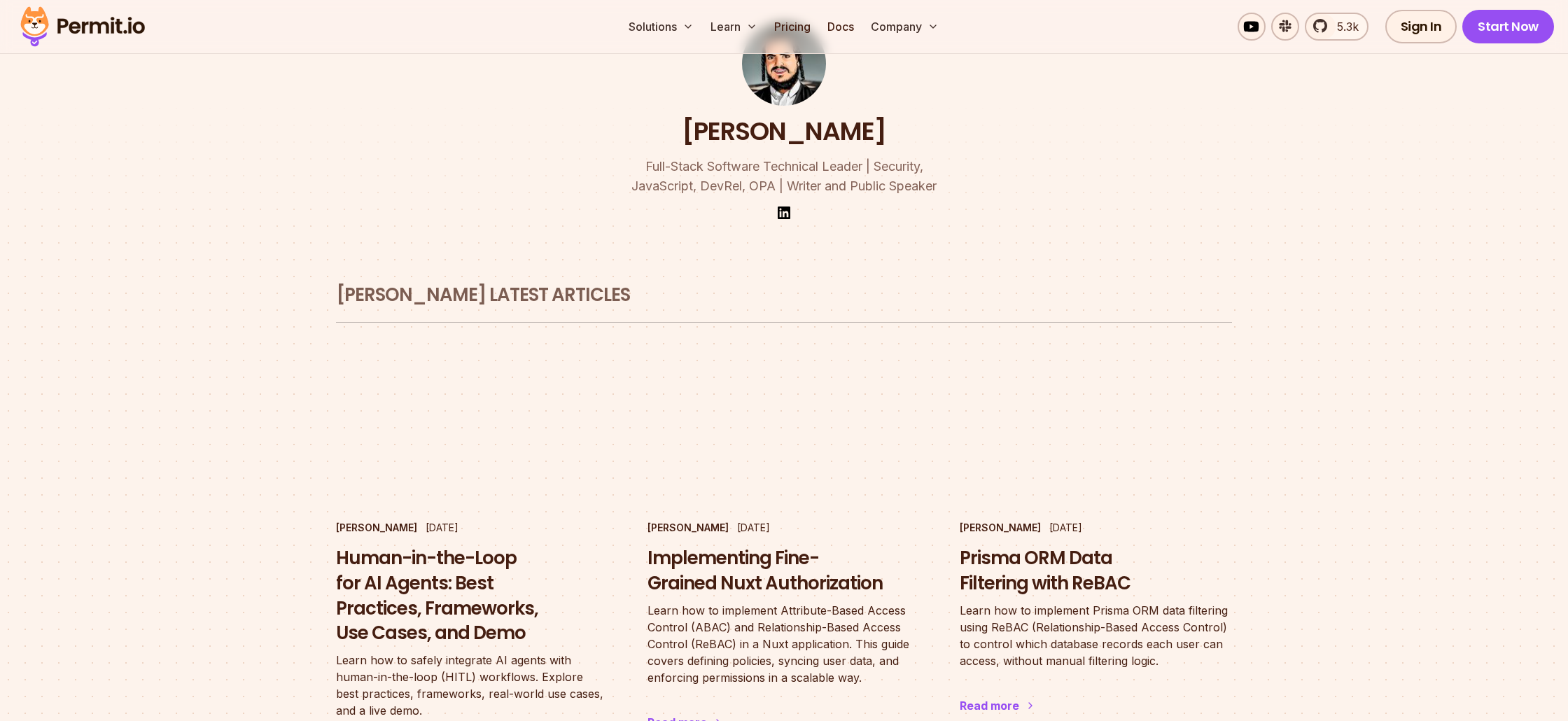
scroll to position [0, 0]
